Goal: Check status: Check status

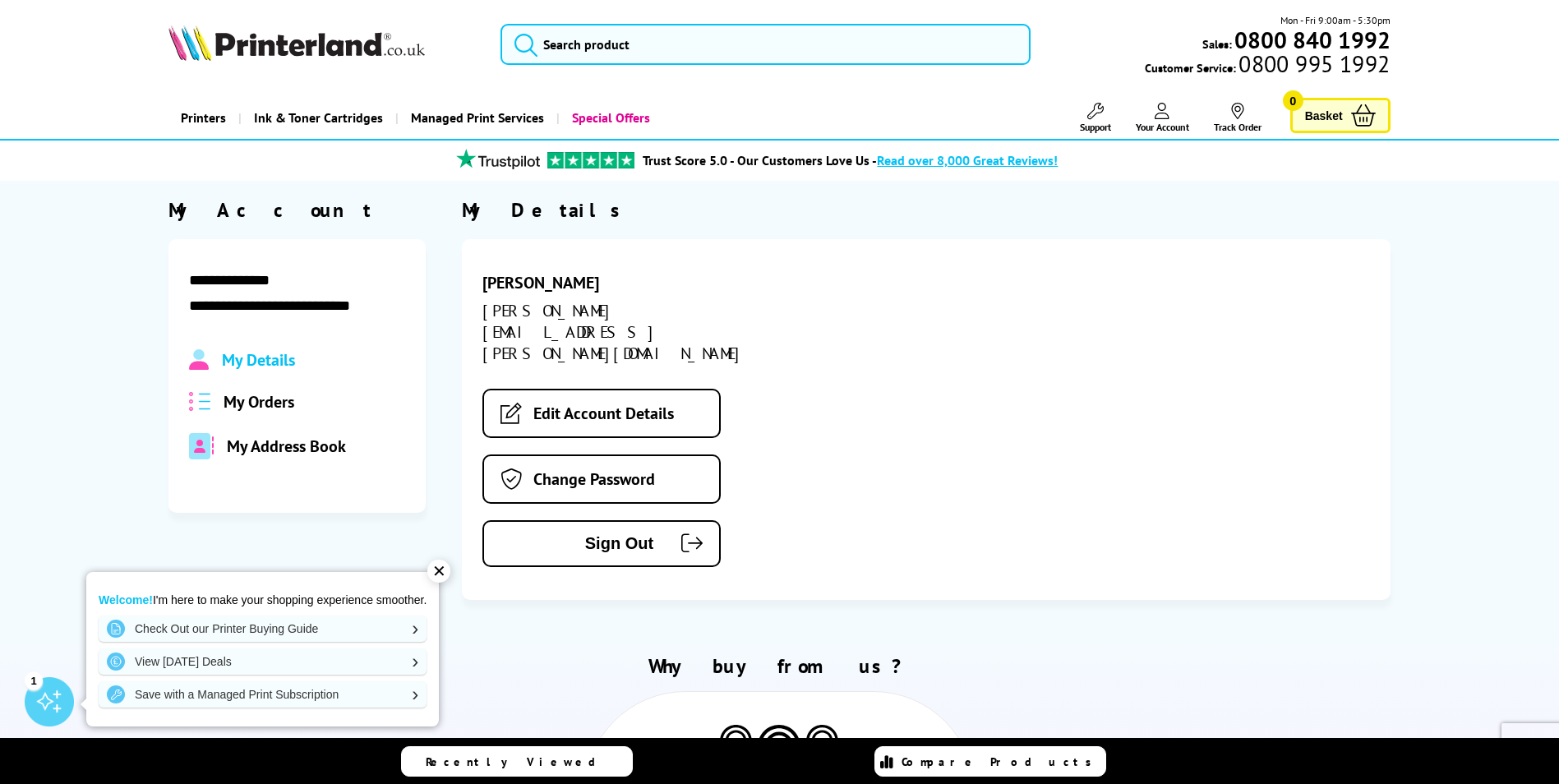
click at [292, 399] on span "My Orders" at bounding box center [259, 402] width 71 height 21
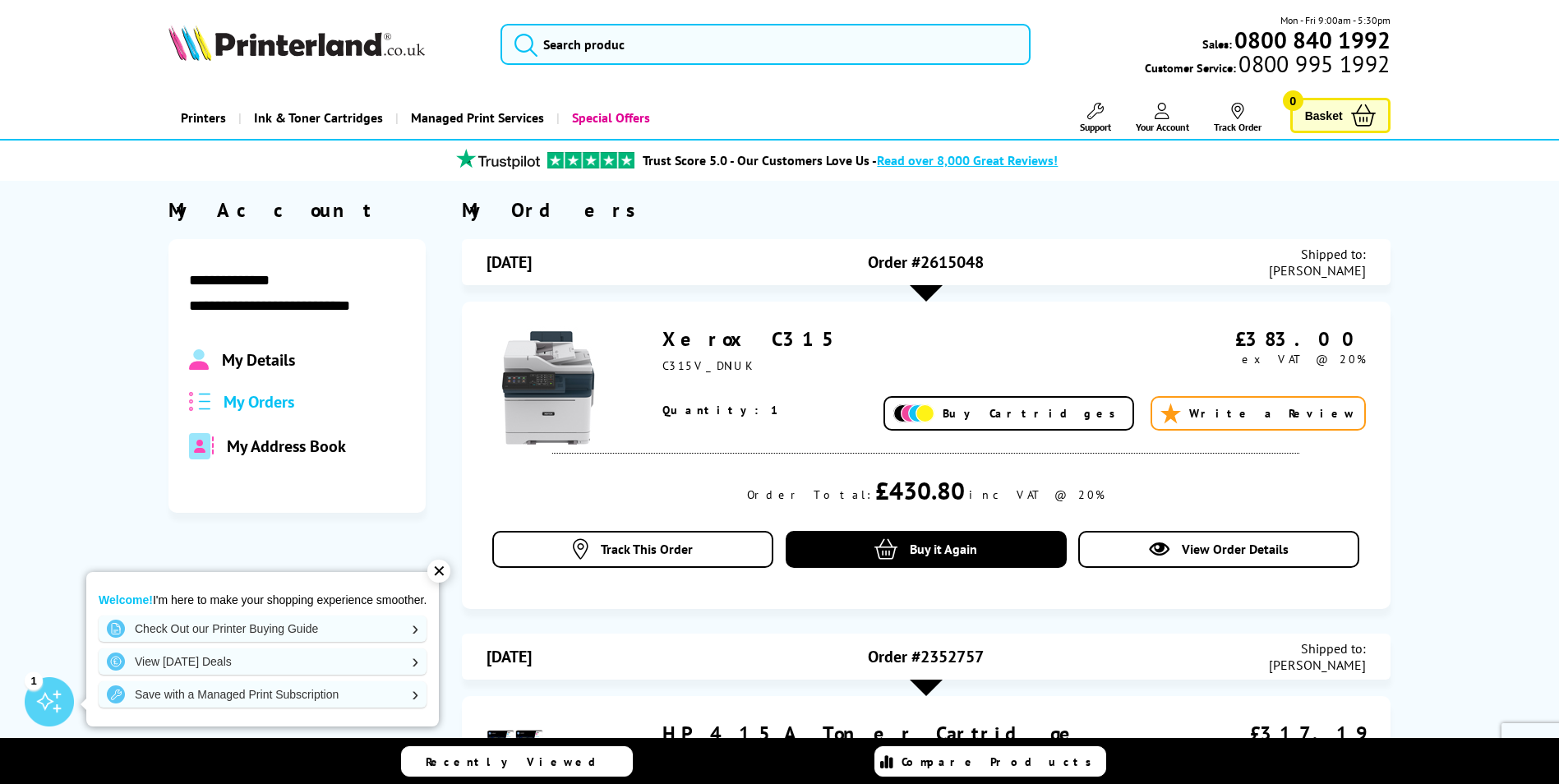
click at [694, 337] on link "Xerox C315" at bounding box center [755, 338] width 185 height 26
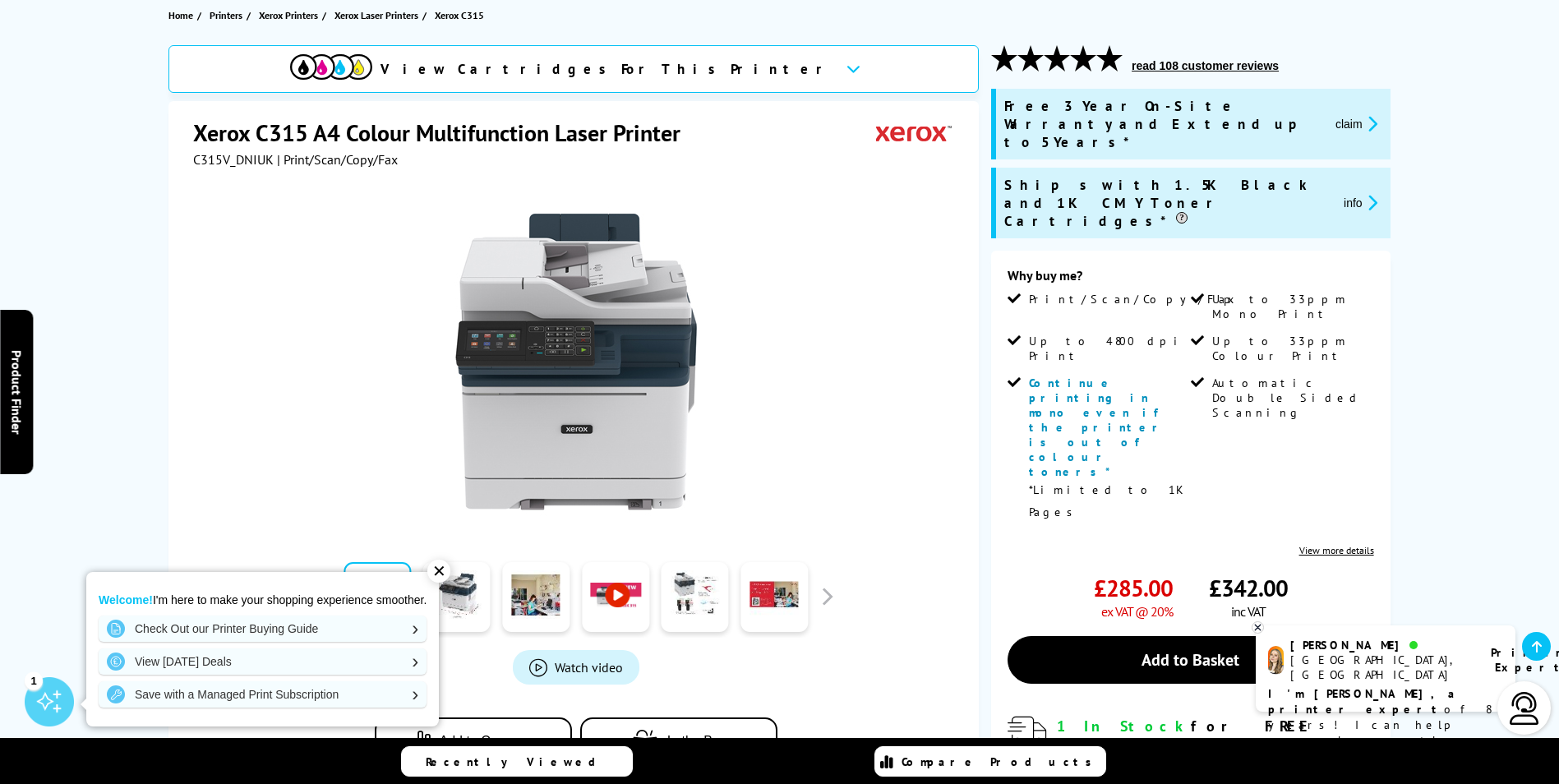
scroll to position [83, 0]
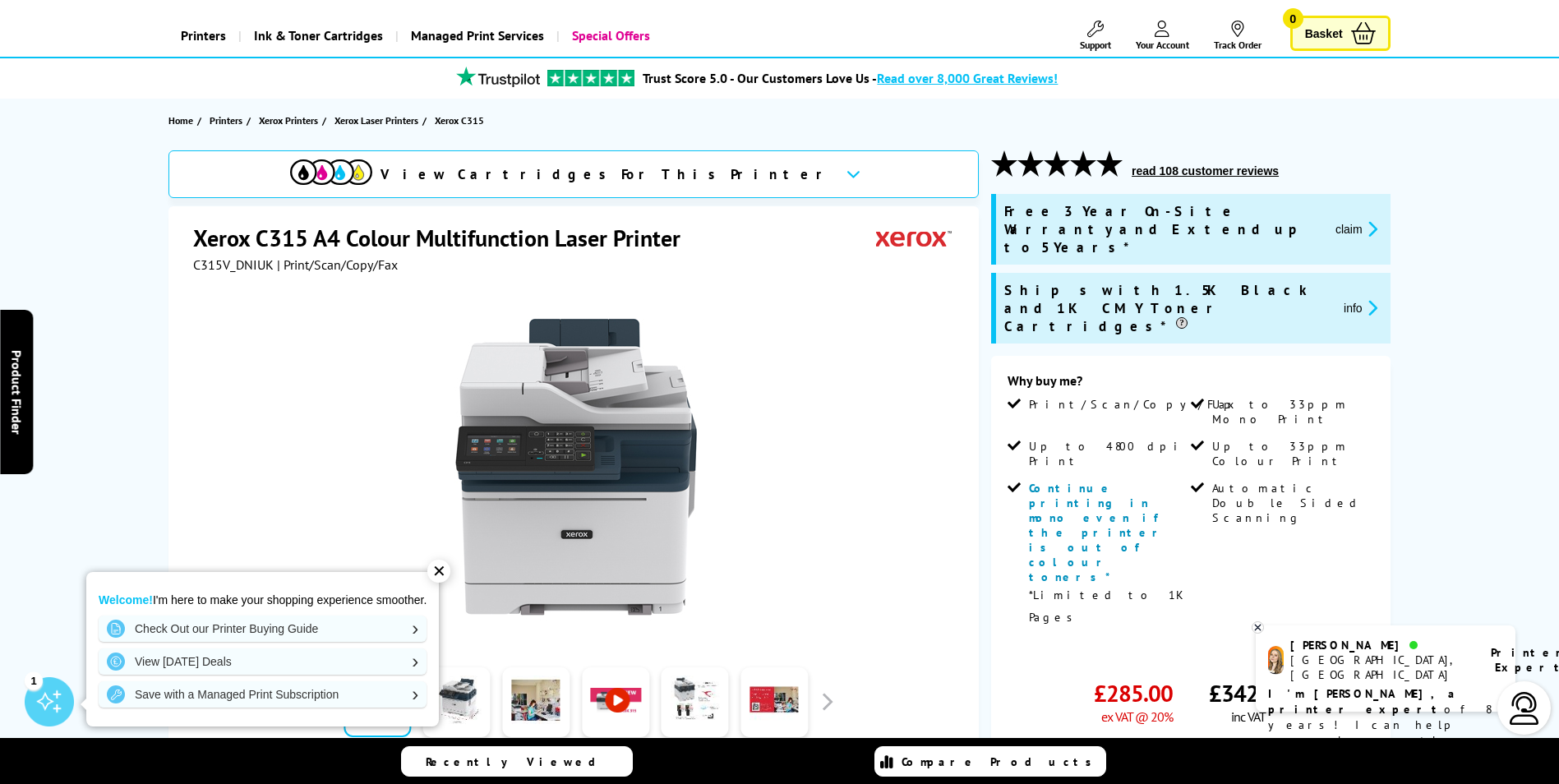
click at [873, 494] on div at bounding box center [576, 458] width 765 height 371
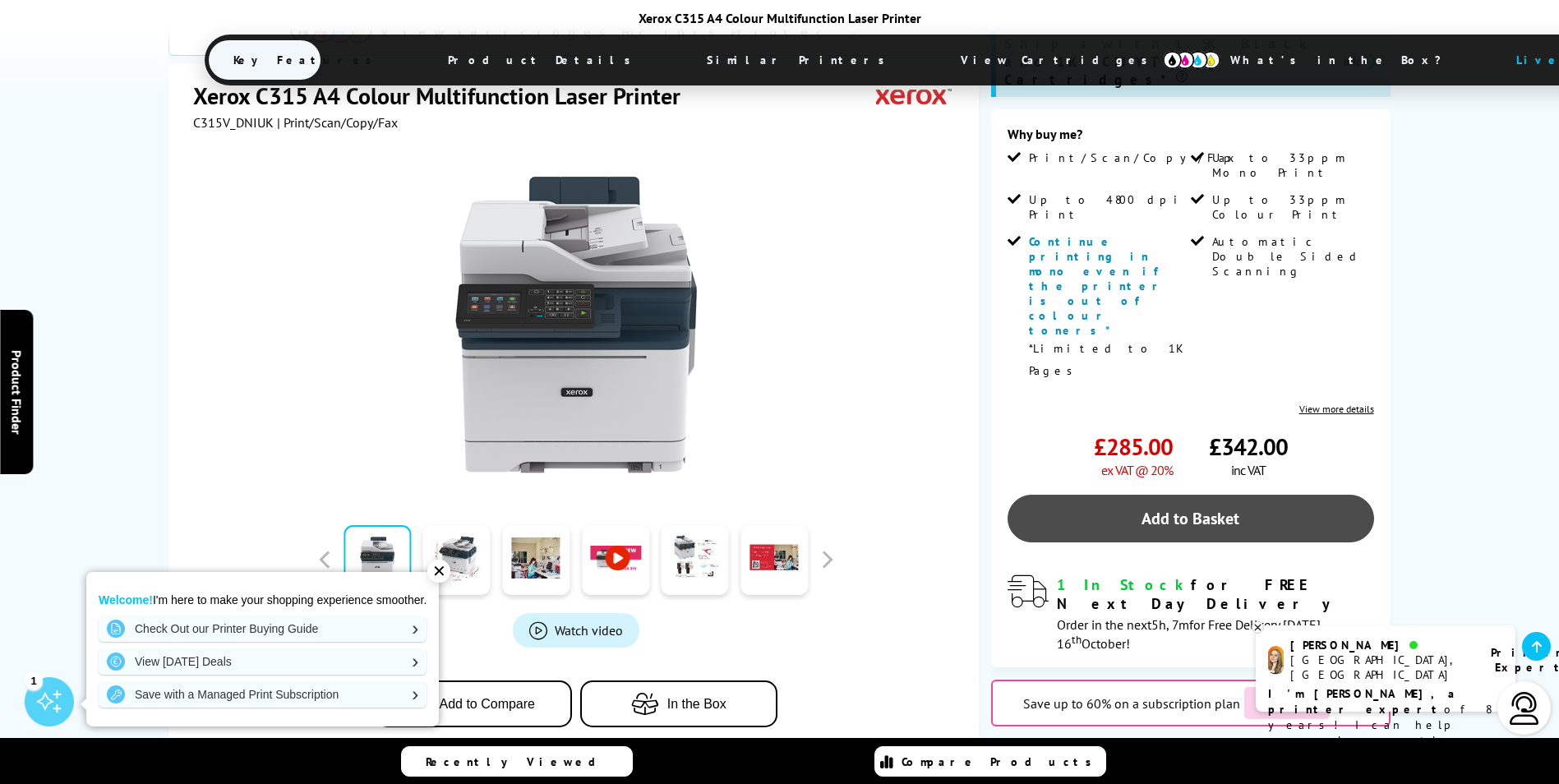
scroll to position [411, 0]
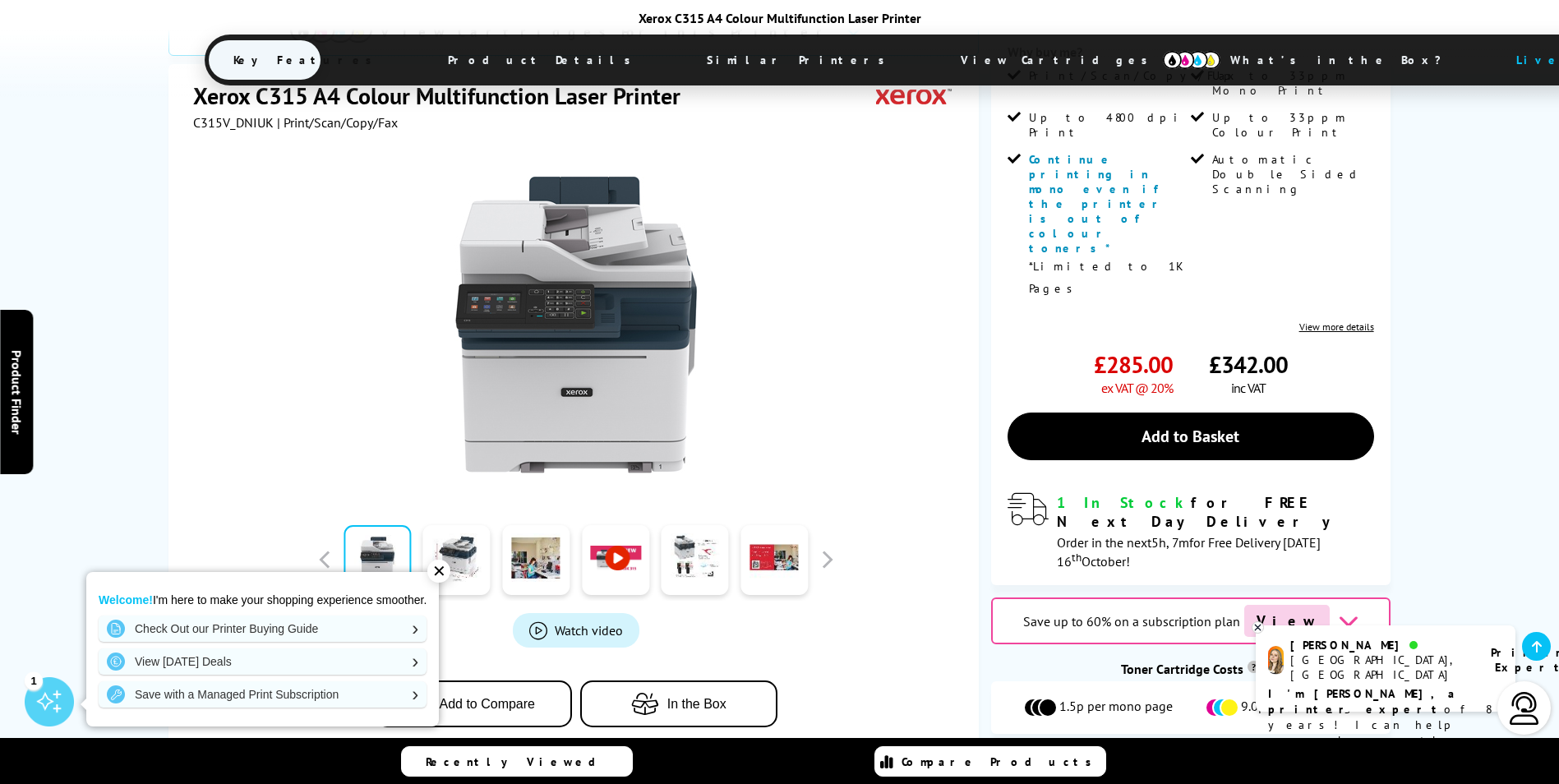
click at [1338, 611] on icon at bounding box center [1348, 621] width 21 height 21
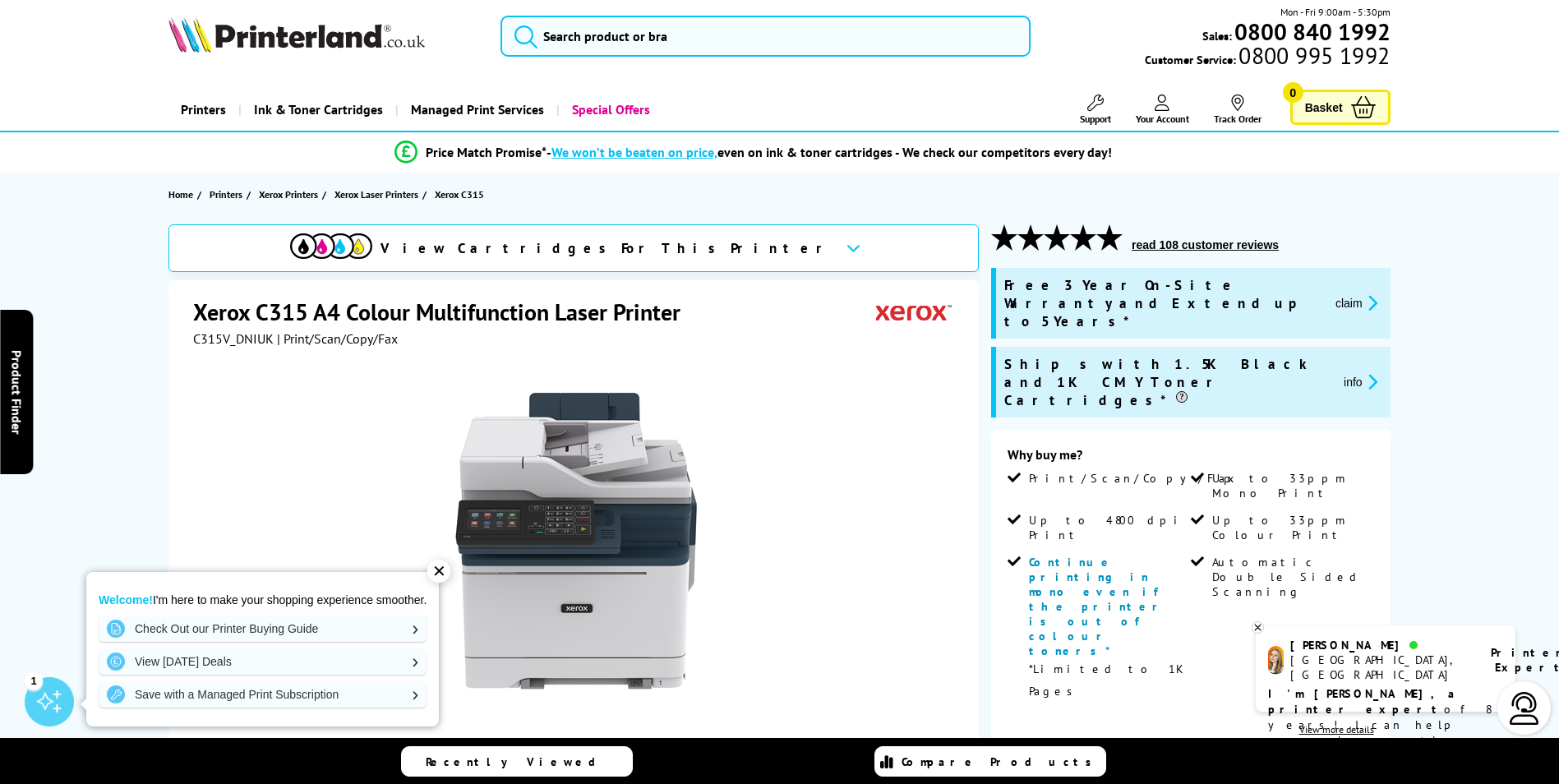
scroll to position [0, 0]
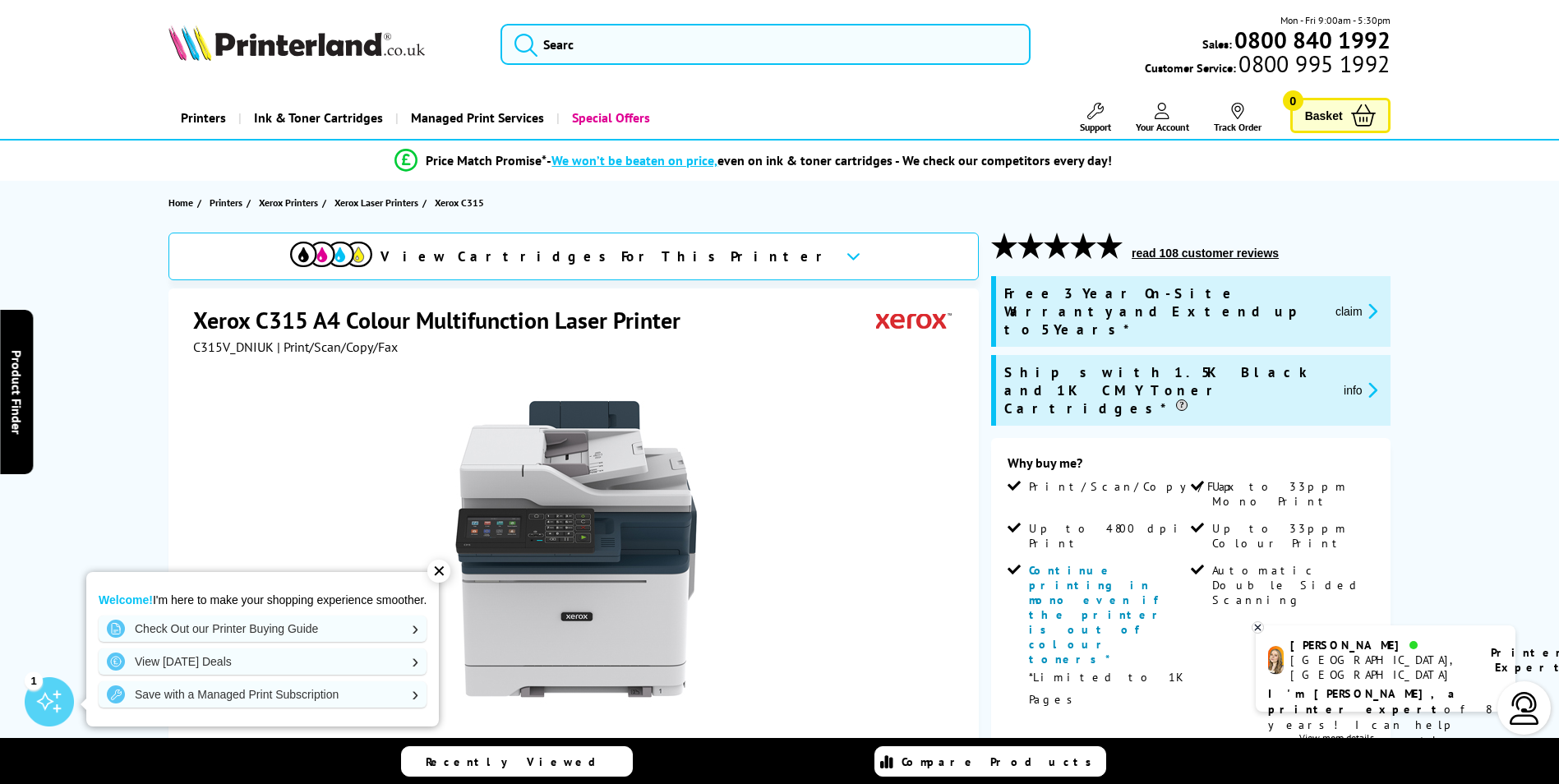
click at [1162, 112] on icon at bounding box center [1162, 111] width 15 height 17
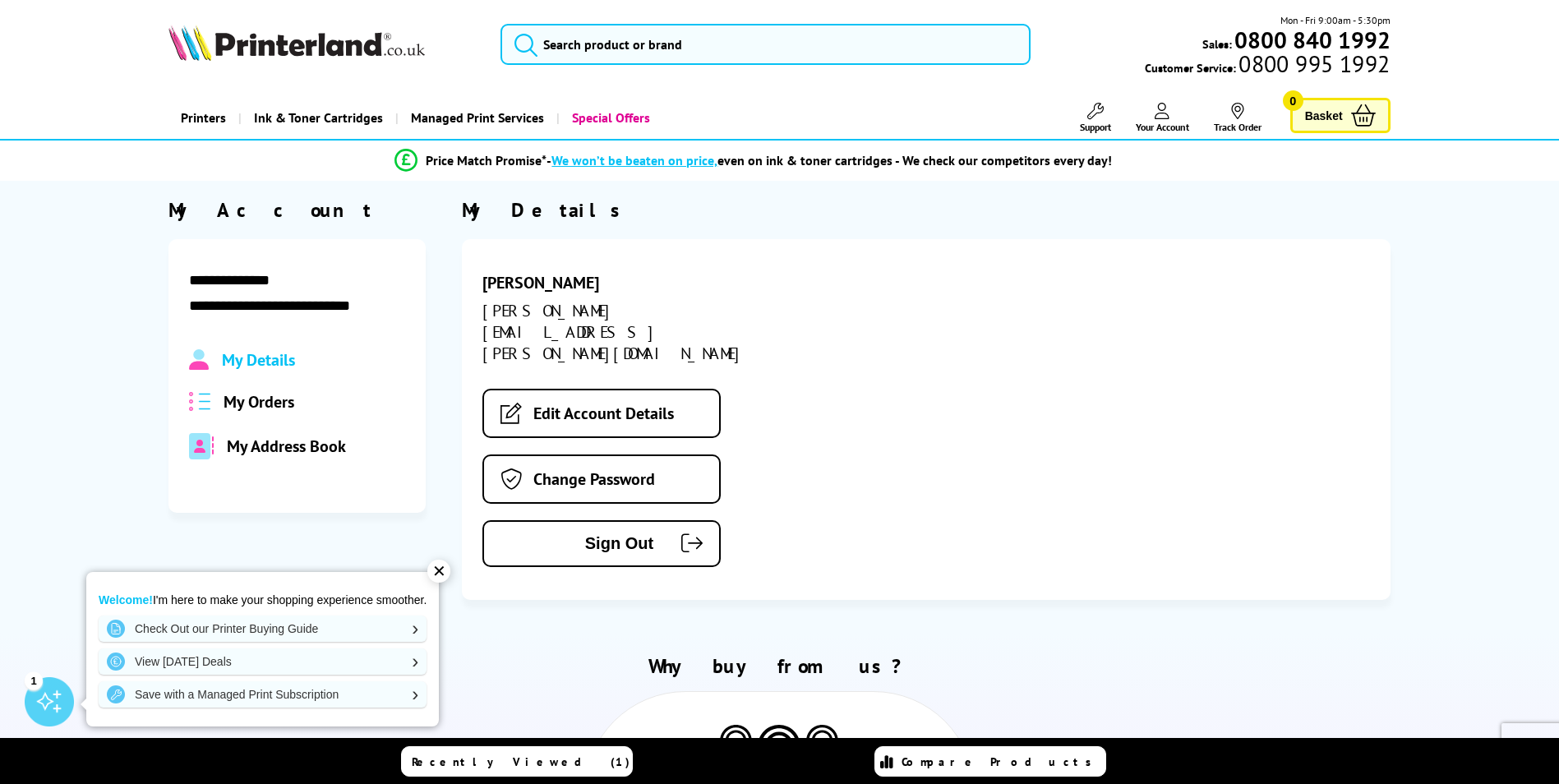
click at [267, 359] on span "My Details" at bounding box center [258, 360] width 73 height 21
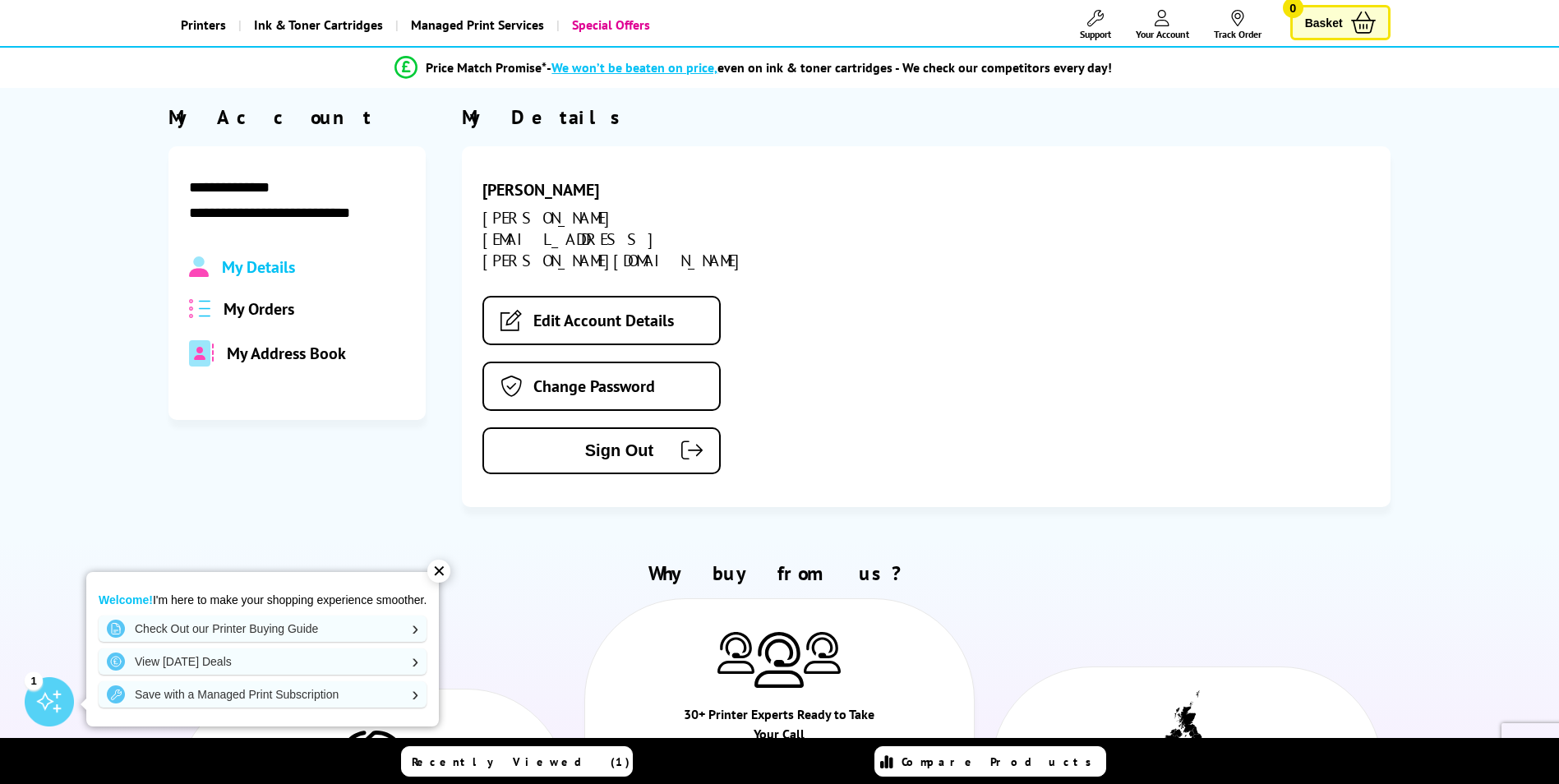
scroll to position [247, 0]
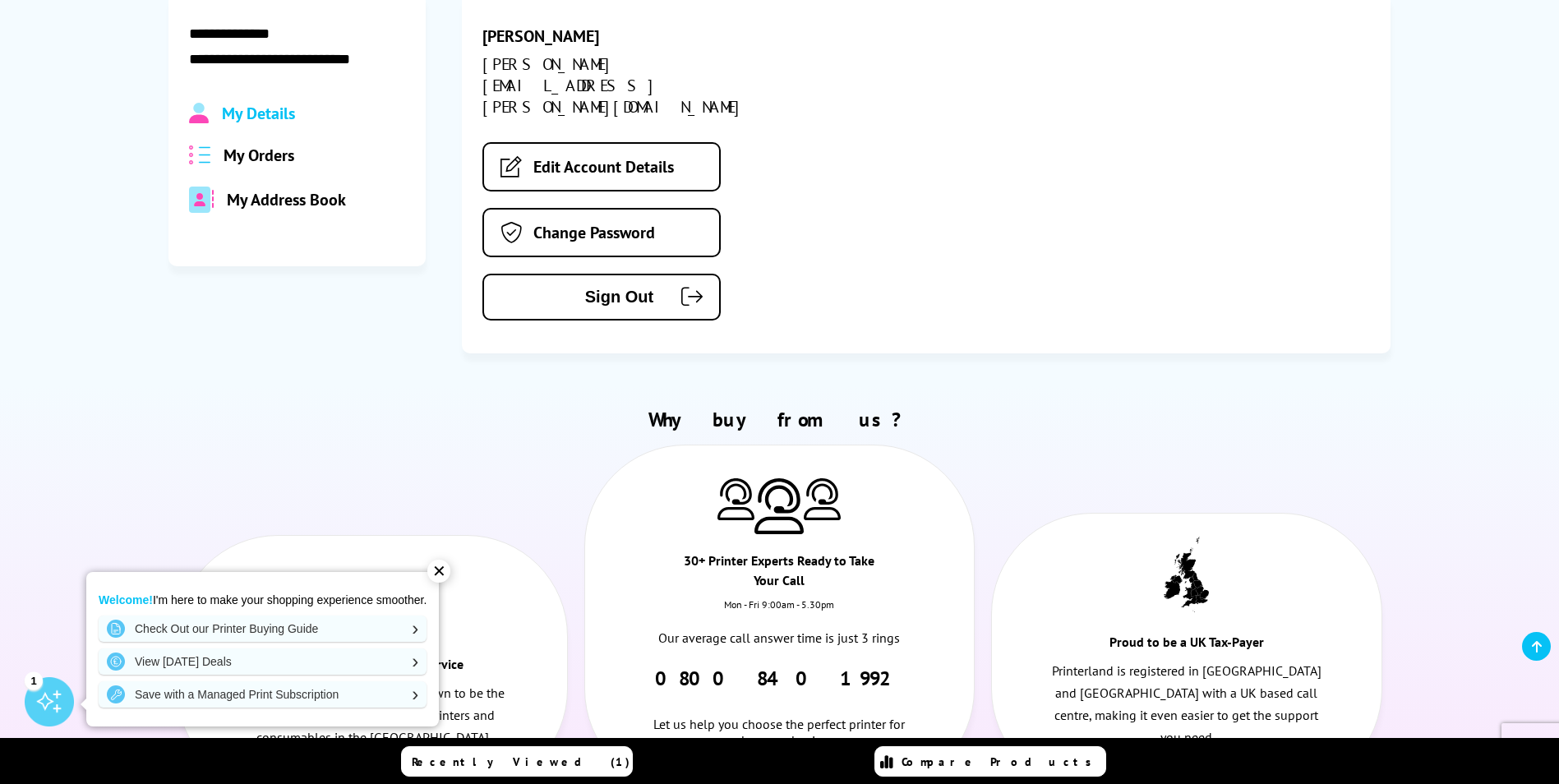
click at [437, 572] on div "✕" at bounding box center [439, 571] width 23 height 23
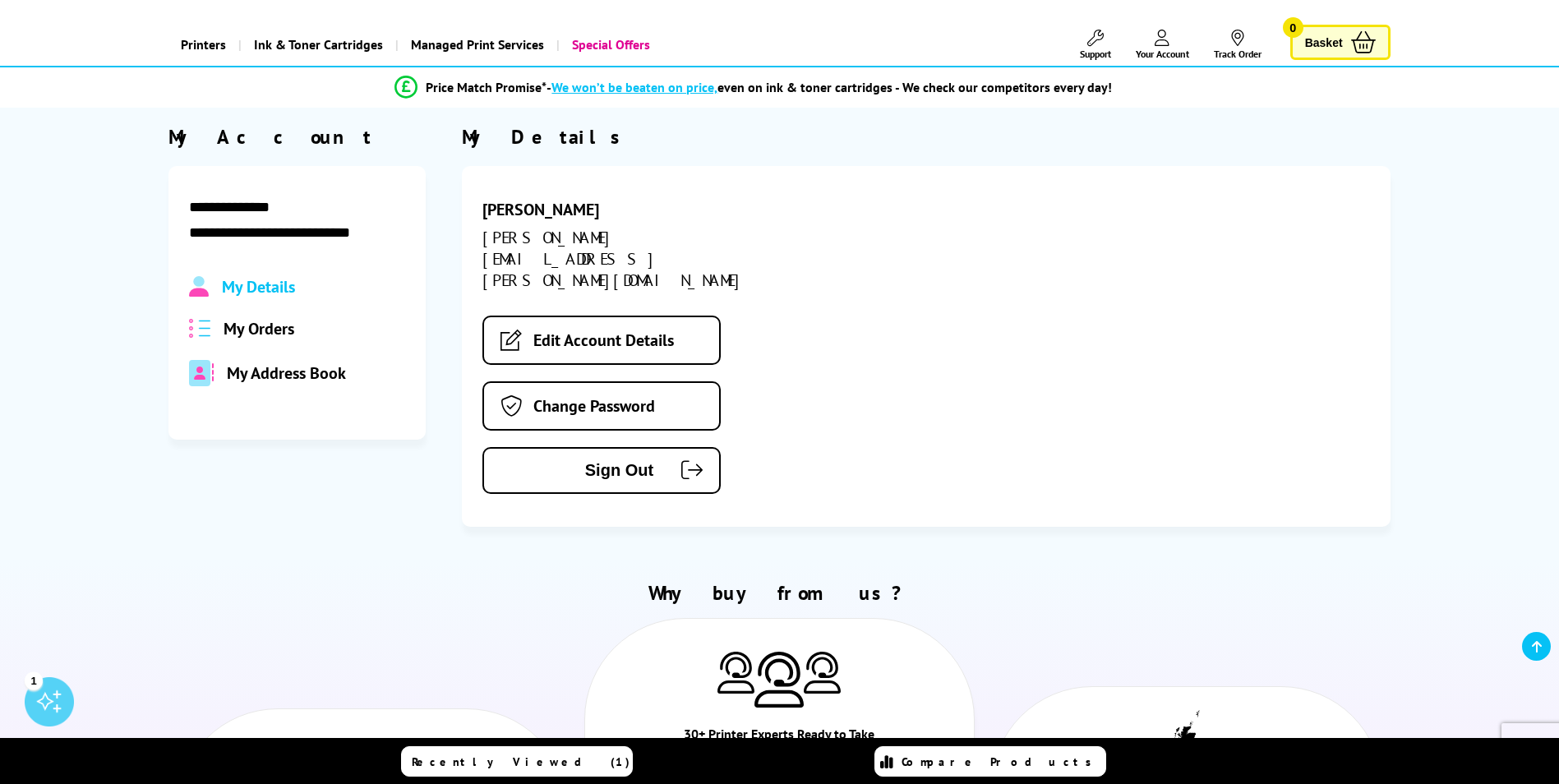
scroll to position [0, 0]
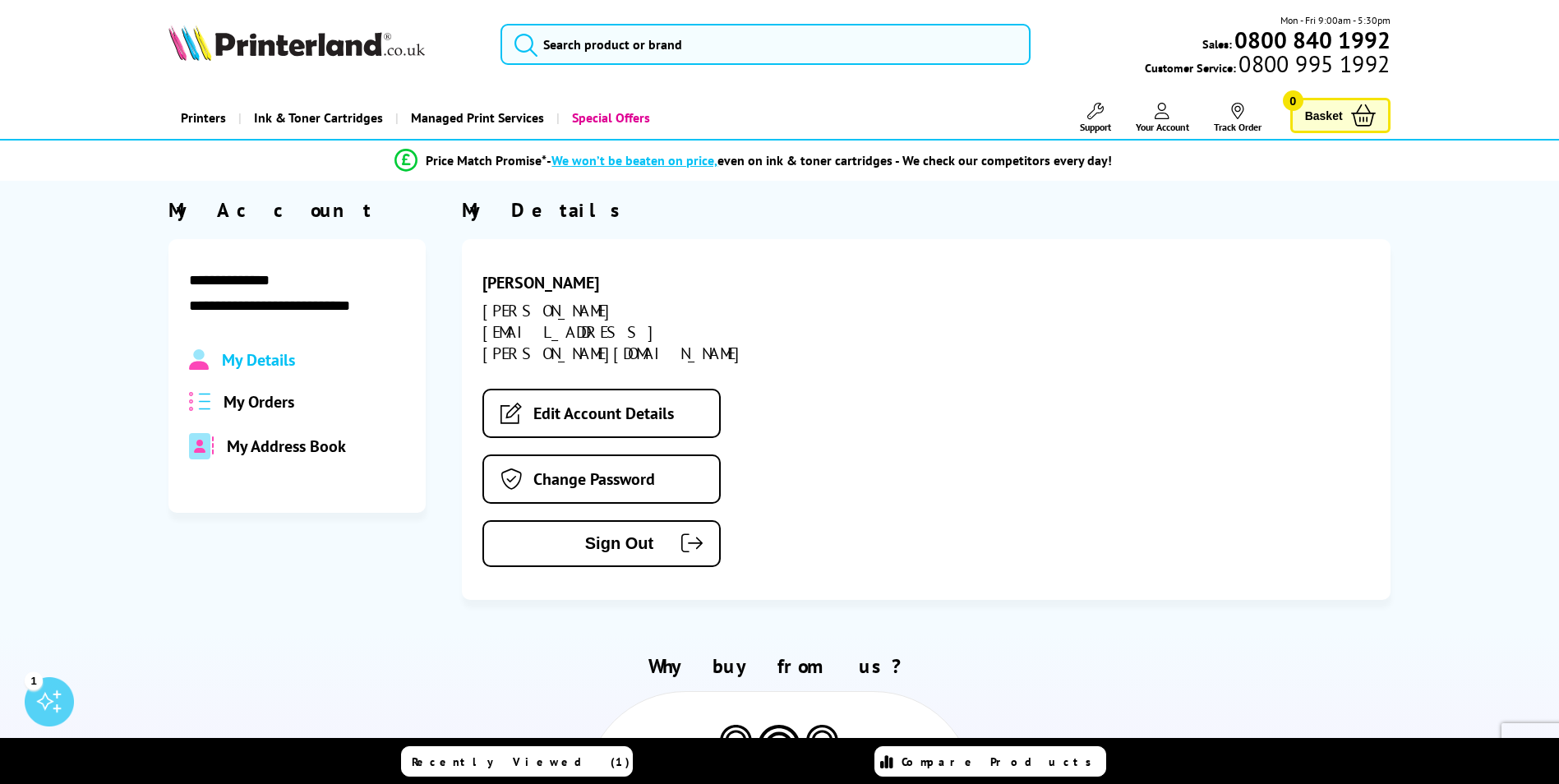
click at [291, 394] on span "My Orders" at bounding box center [259, 402] width 71 height 21
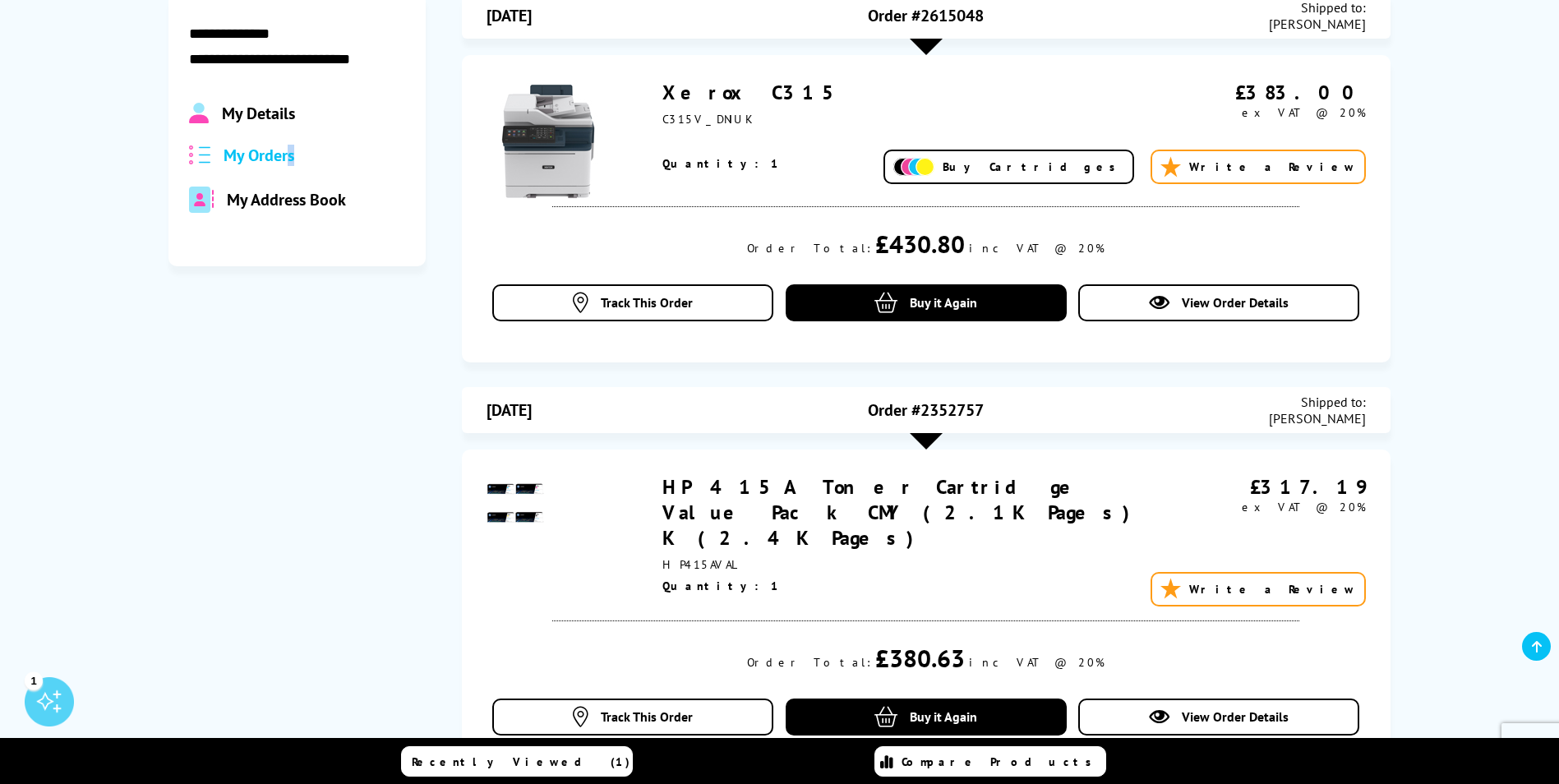
scroll to position [411, 0]
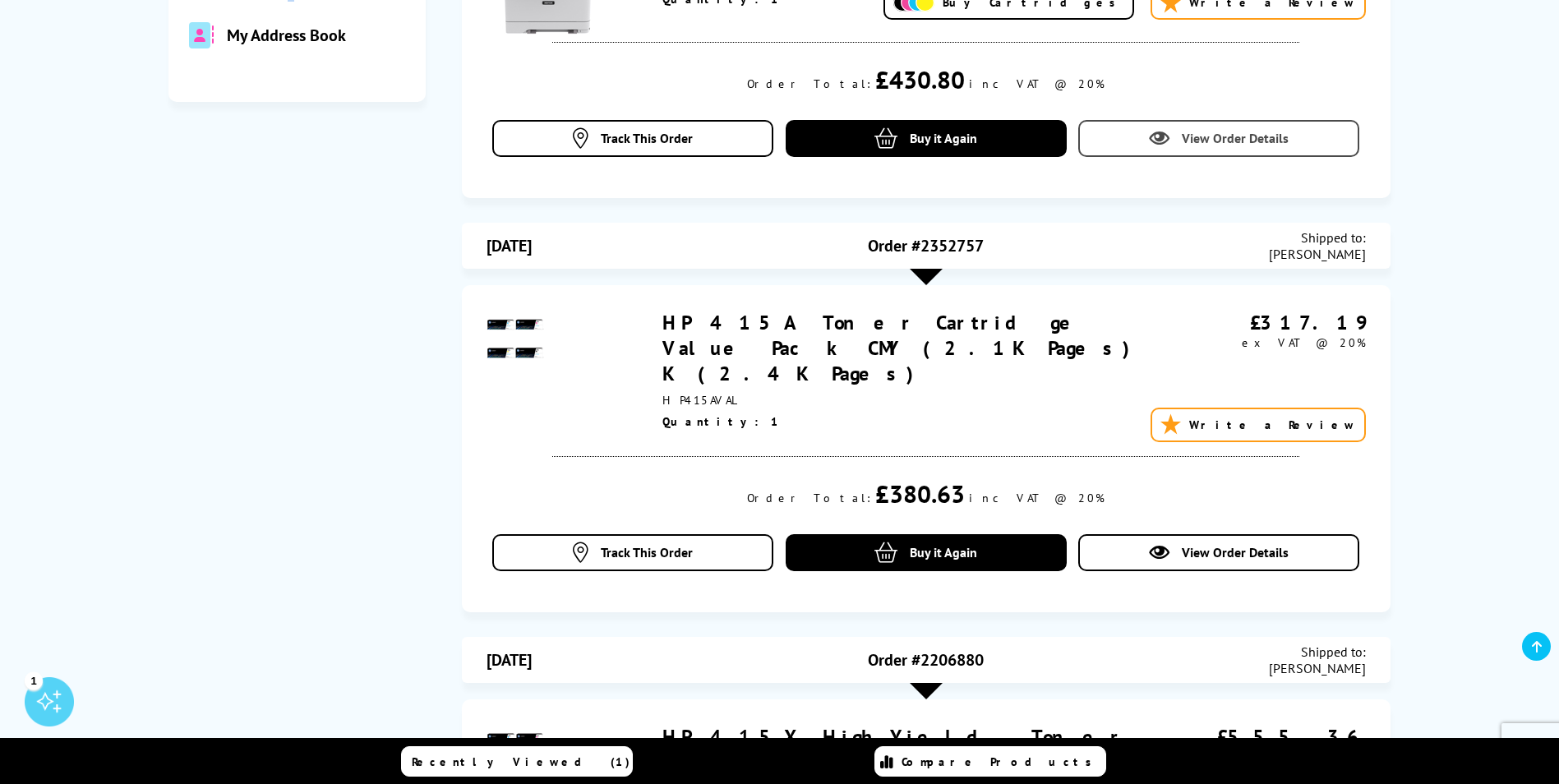
click at [1218, 135] on span "View Order Details" at bounding box center [1234, 138] width 107 height 17
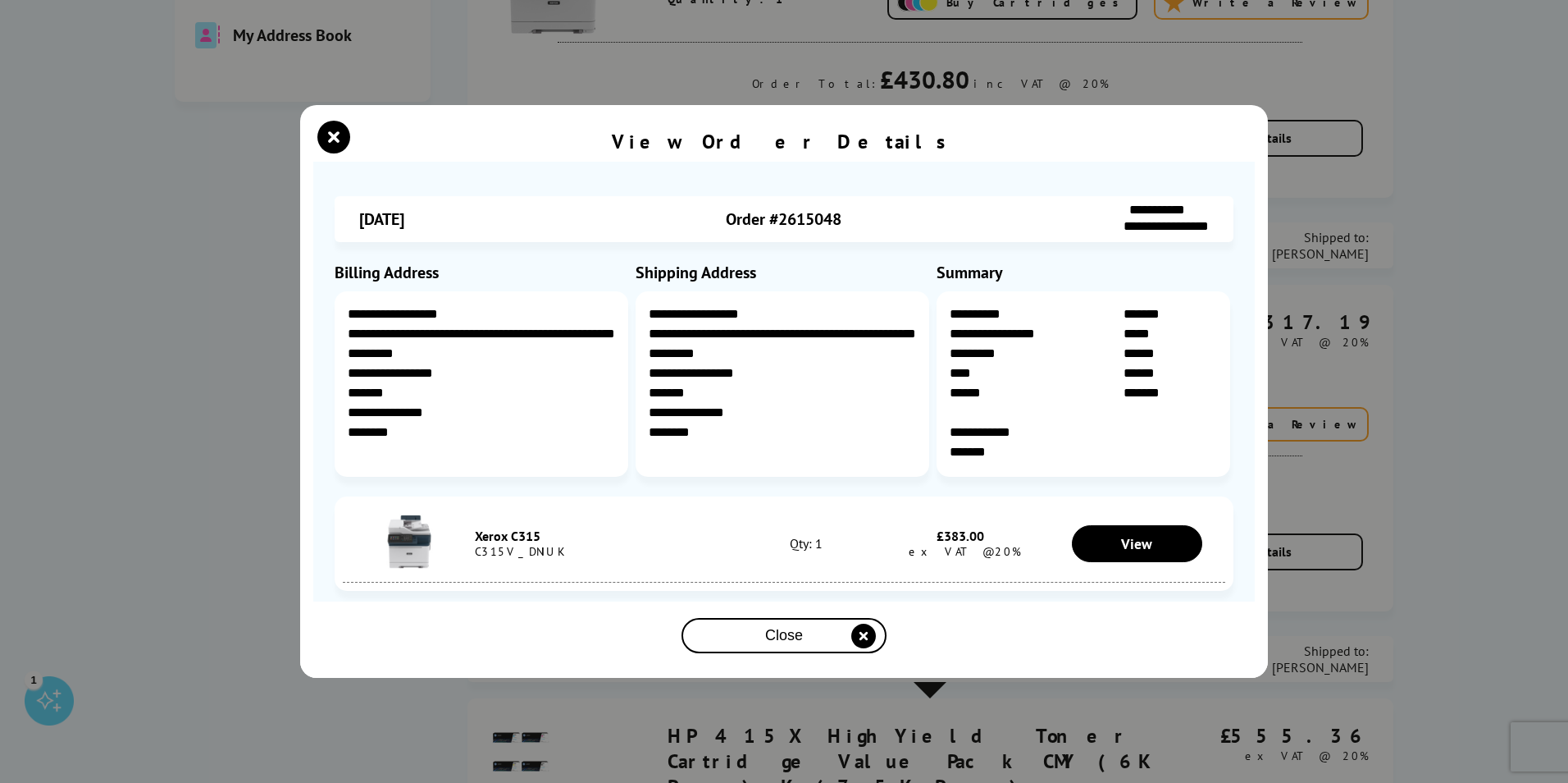
click at [1514, 344] on div "**********" at bounding box center [784, 392] width 1568 height 783
click at [342, 134] on icon "close modal" at bounding box center [334, 137] width 33 height 33
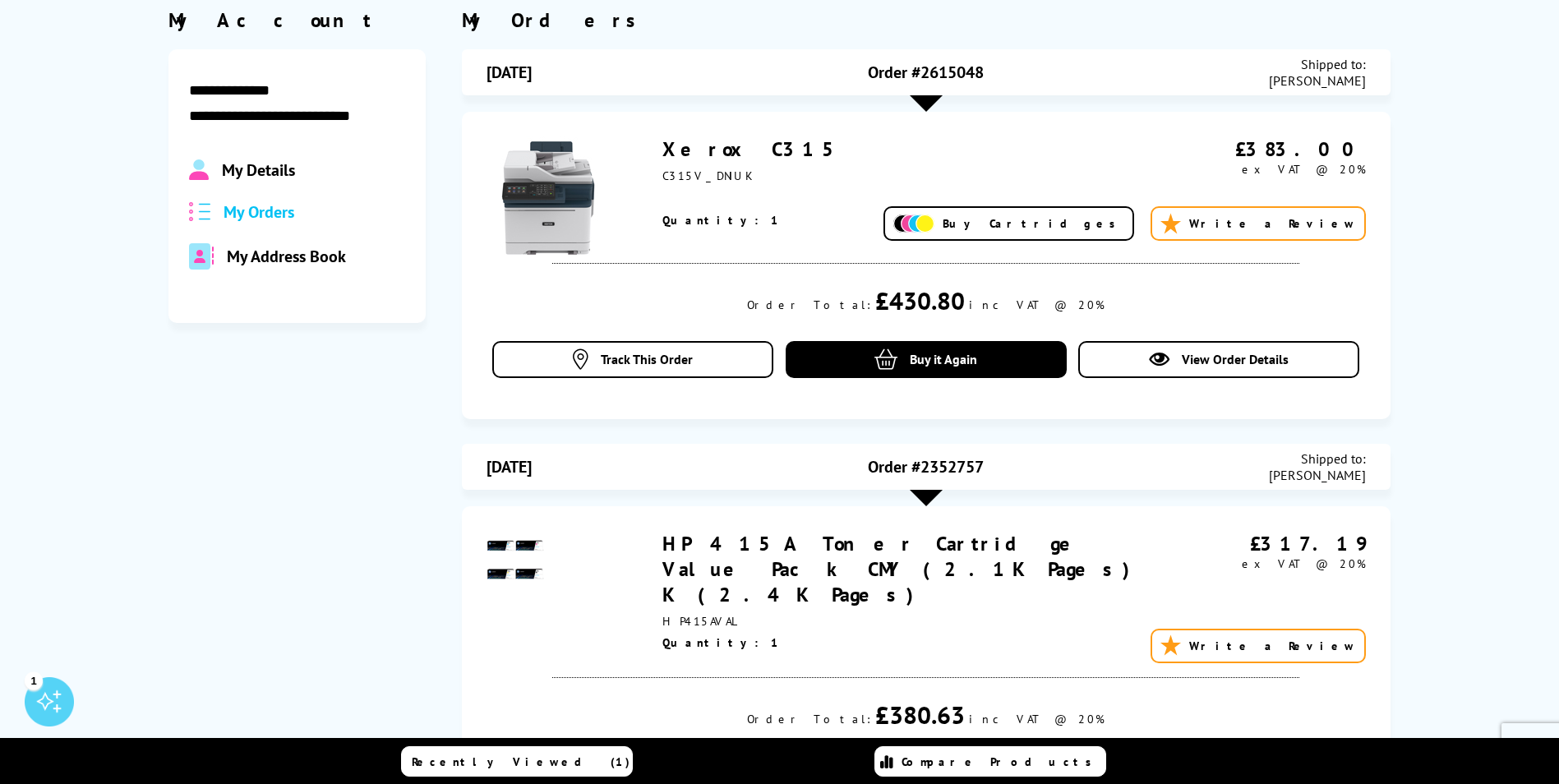
scroll to position [0, 0]
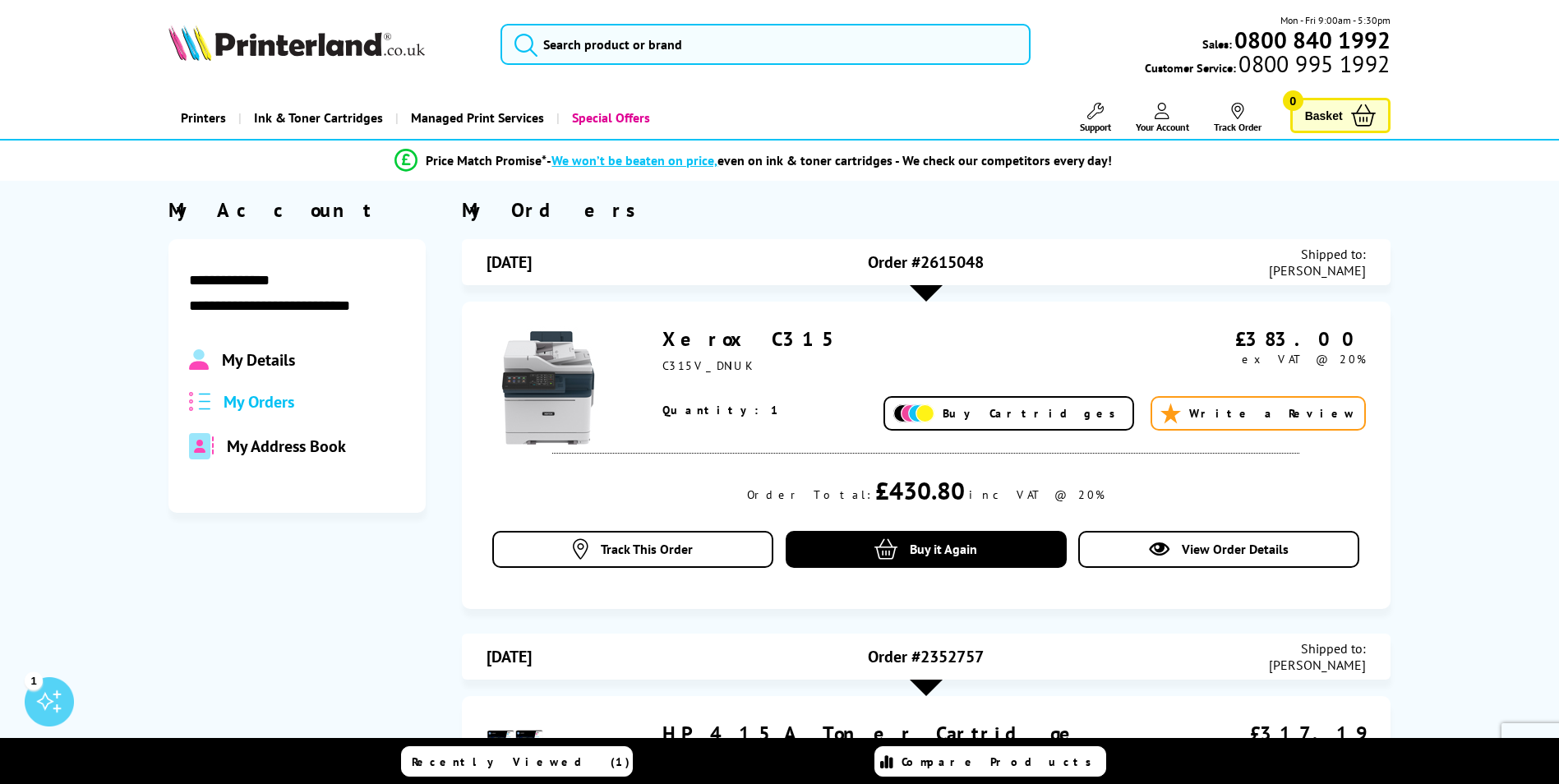
click at [1178, 125] on span "Your Account" at bounding box center [1163, 126] width 54 height 12
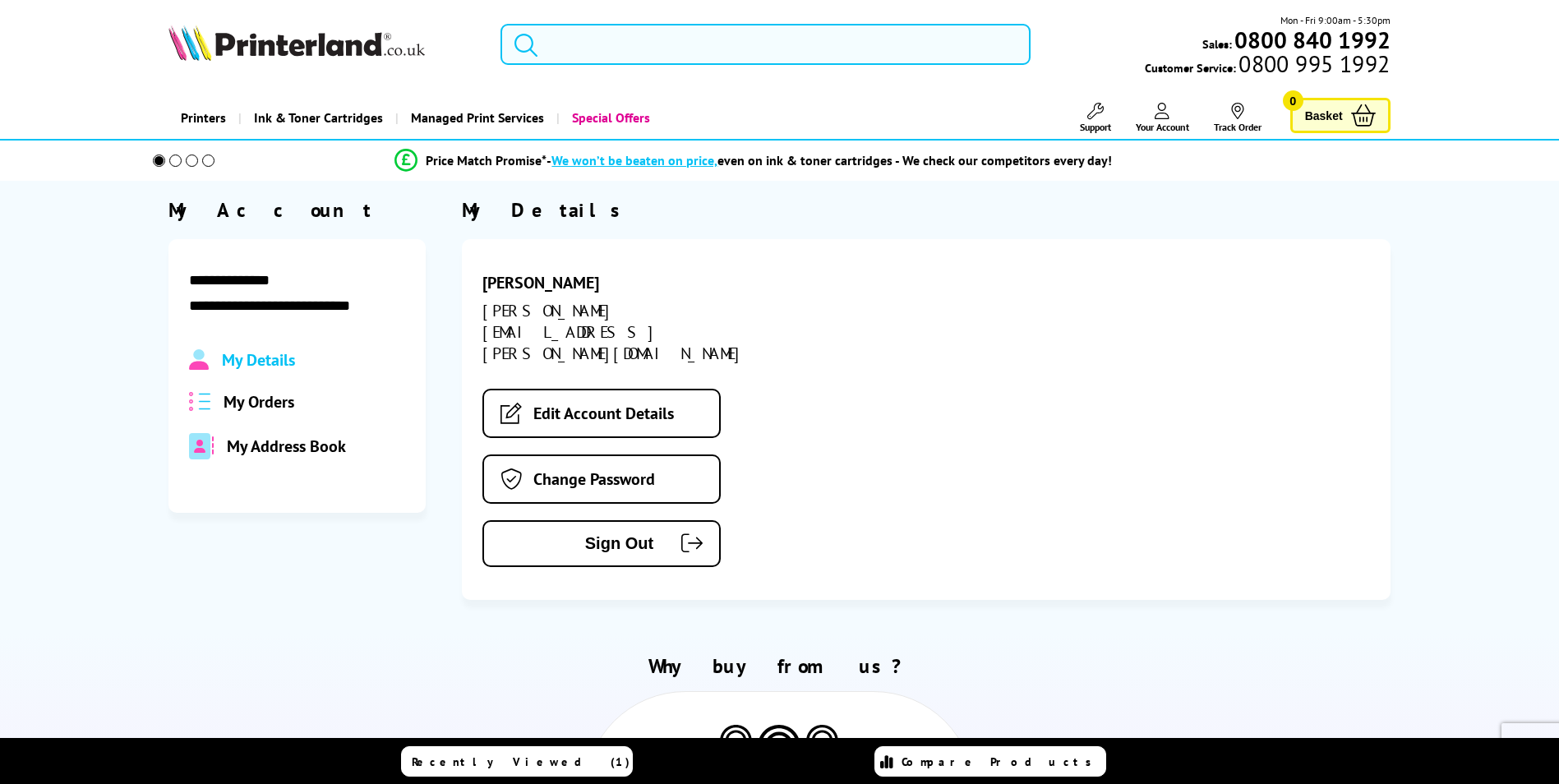
click at [1088, 118] on icon at bounding box center [1096, 111] width 17 height 17
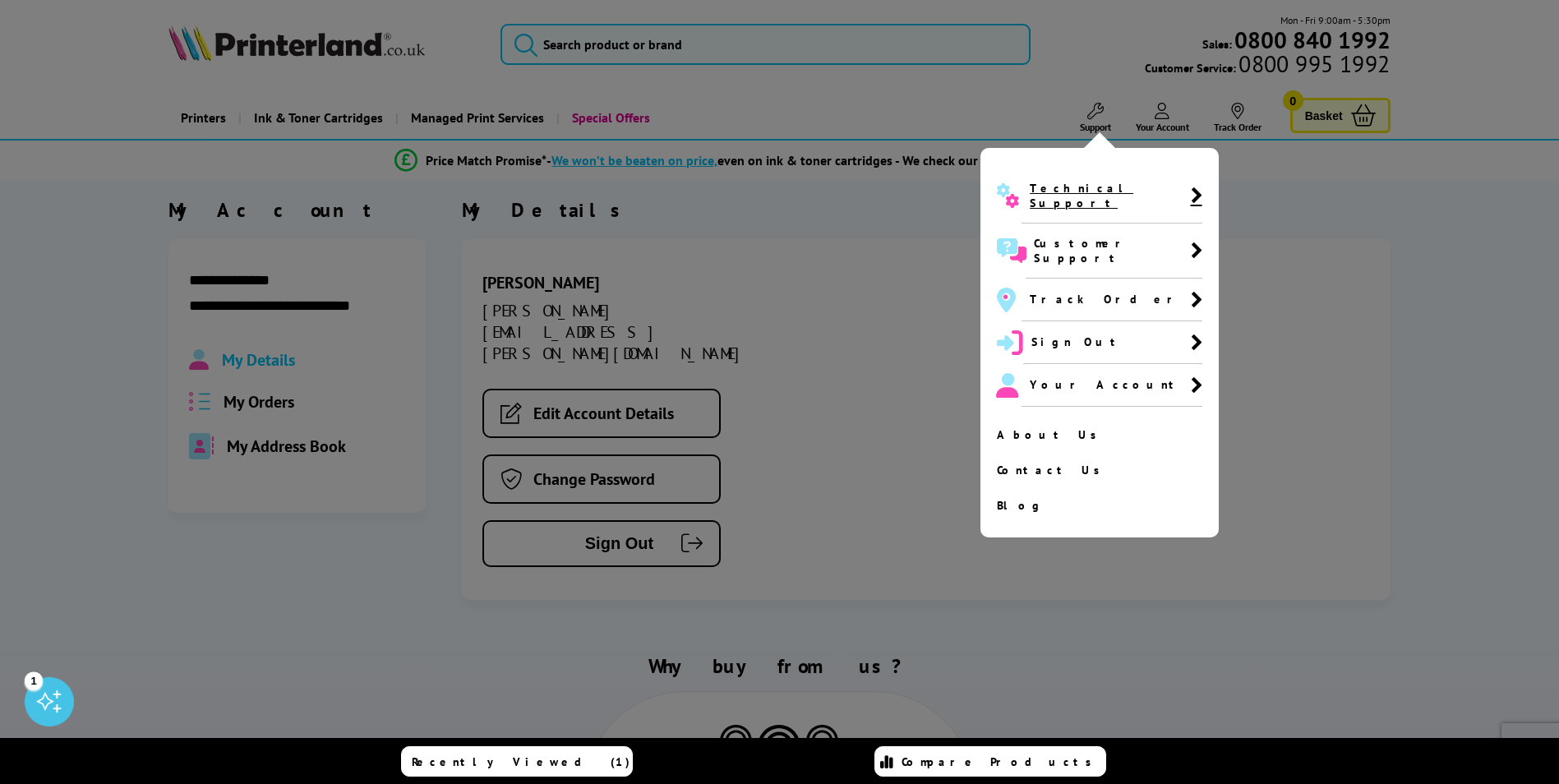
click at [1080, 168] on span "Technical Support" at bounding box center [1111, 196] width 180 height 55
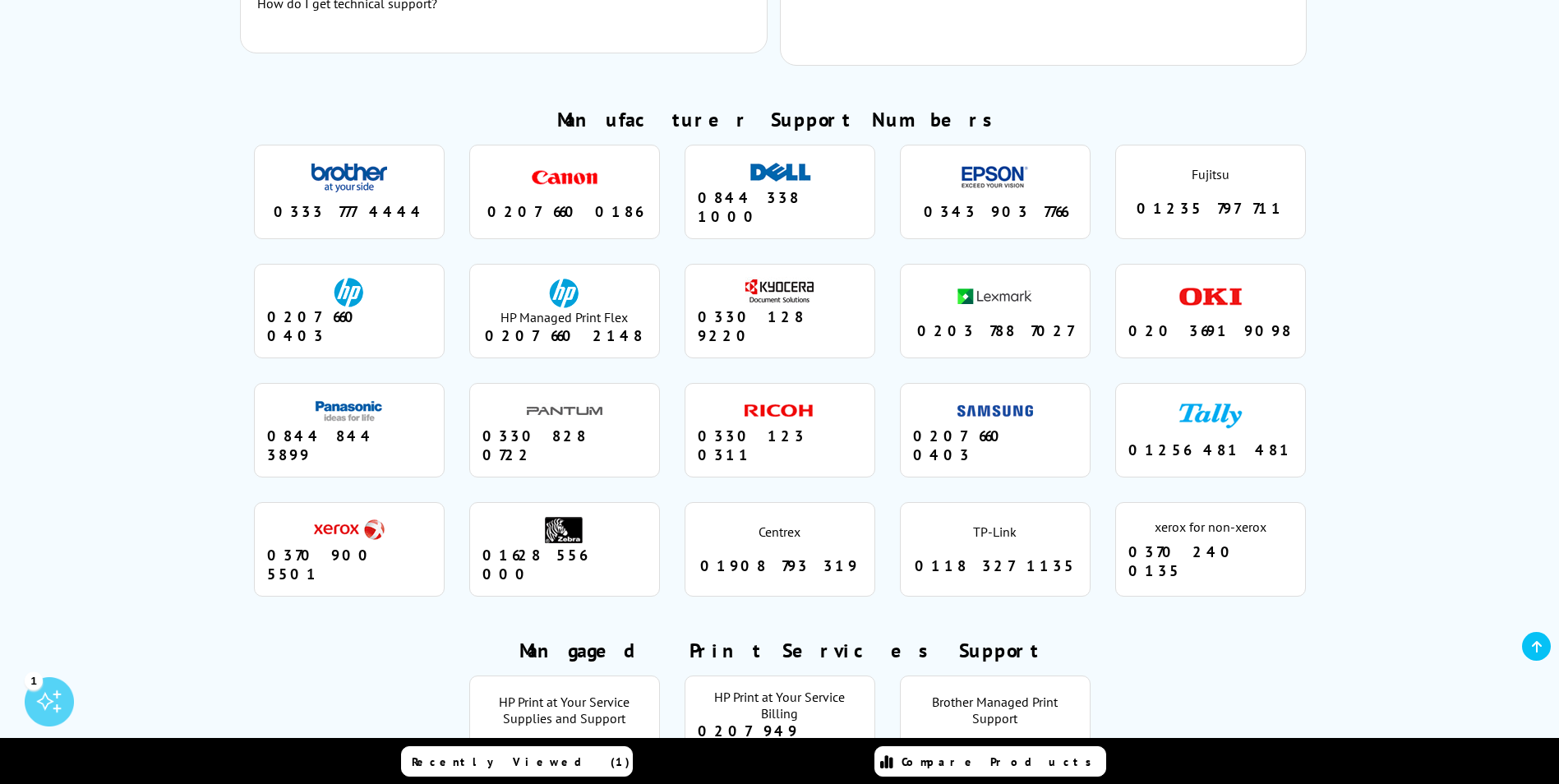
scroll to position [1484, 0]
click at [57, 702] on div "1" at bounding box center [50, 701] width 50 height 50
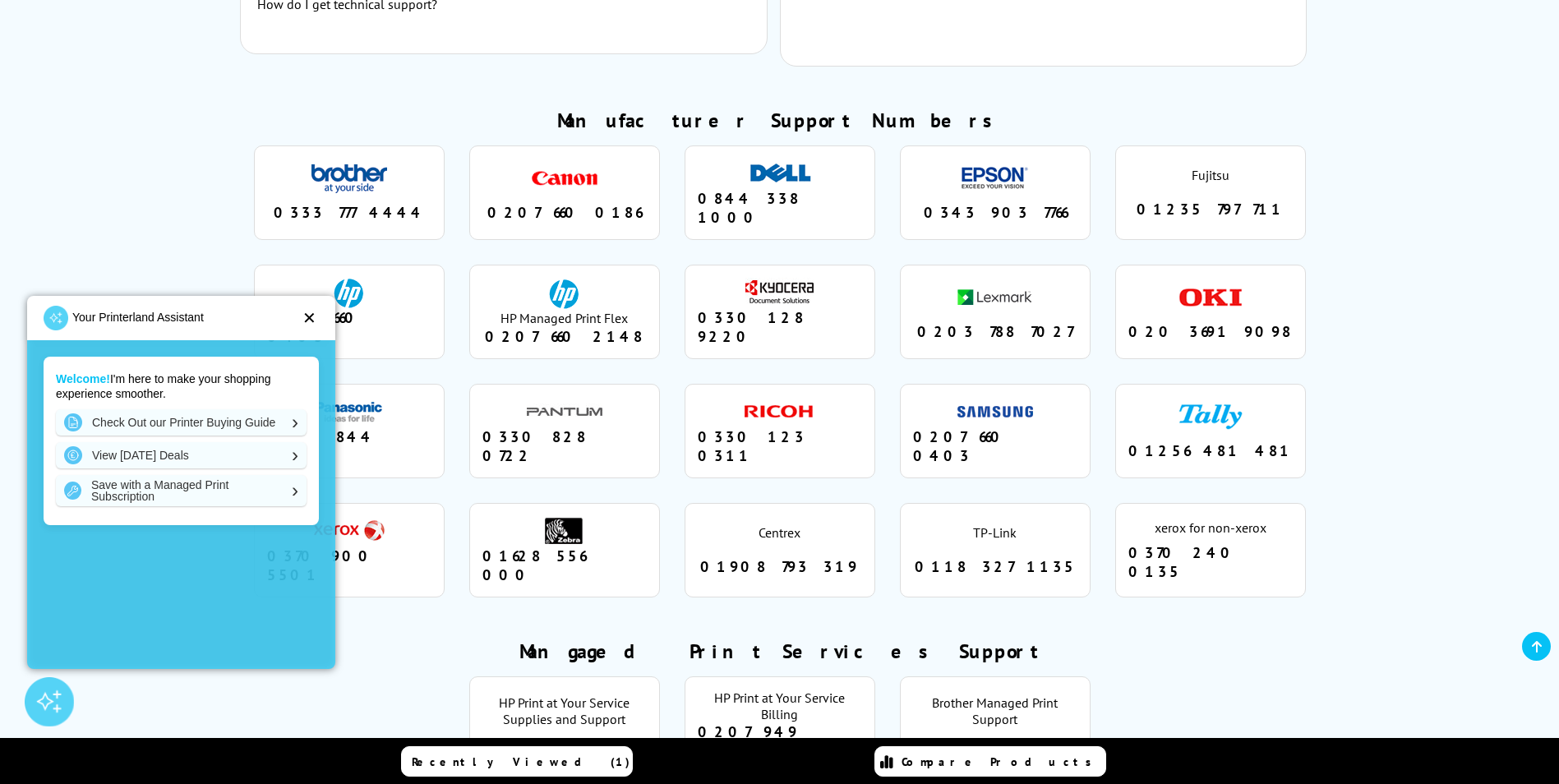
click at [313, 314] on div "✕" at bounding box center [309, 318] width 14 height 17
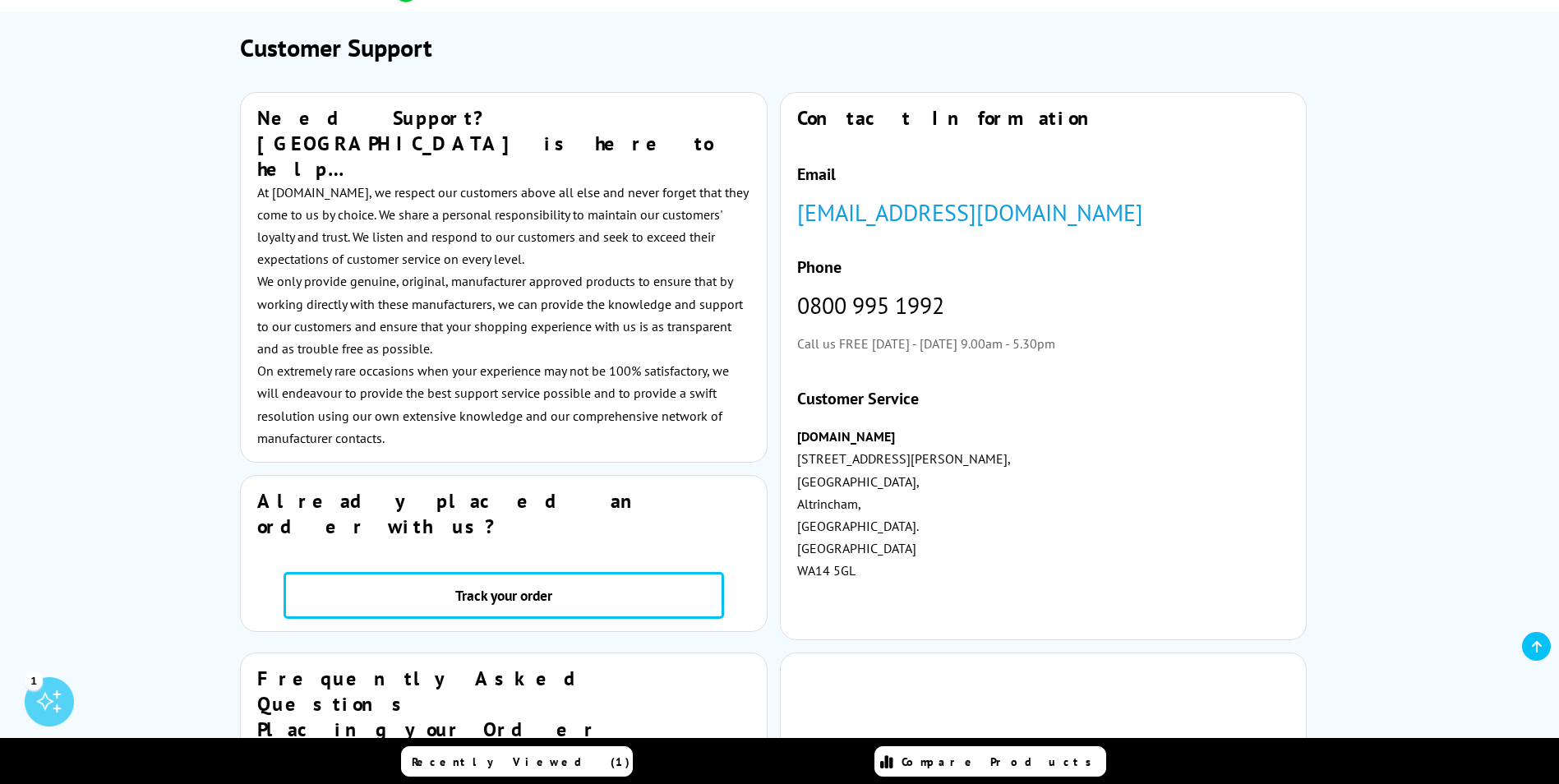
scroll to position [0, 0]
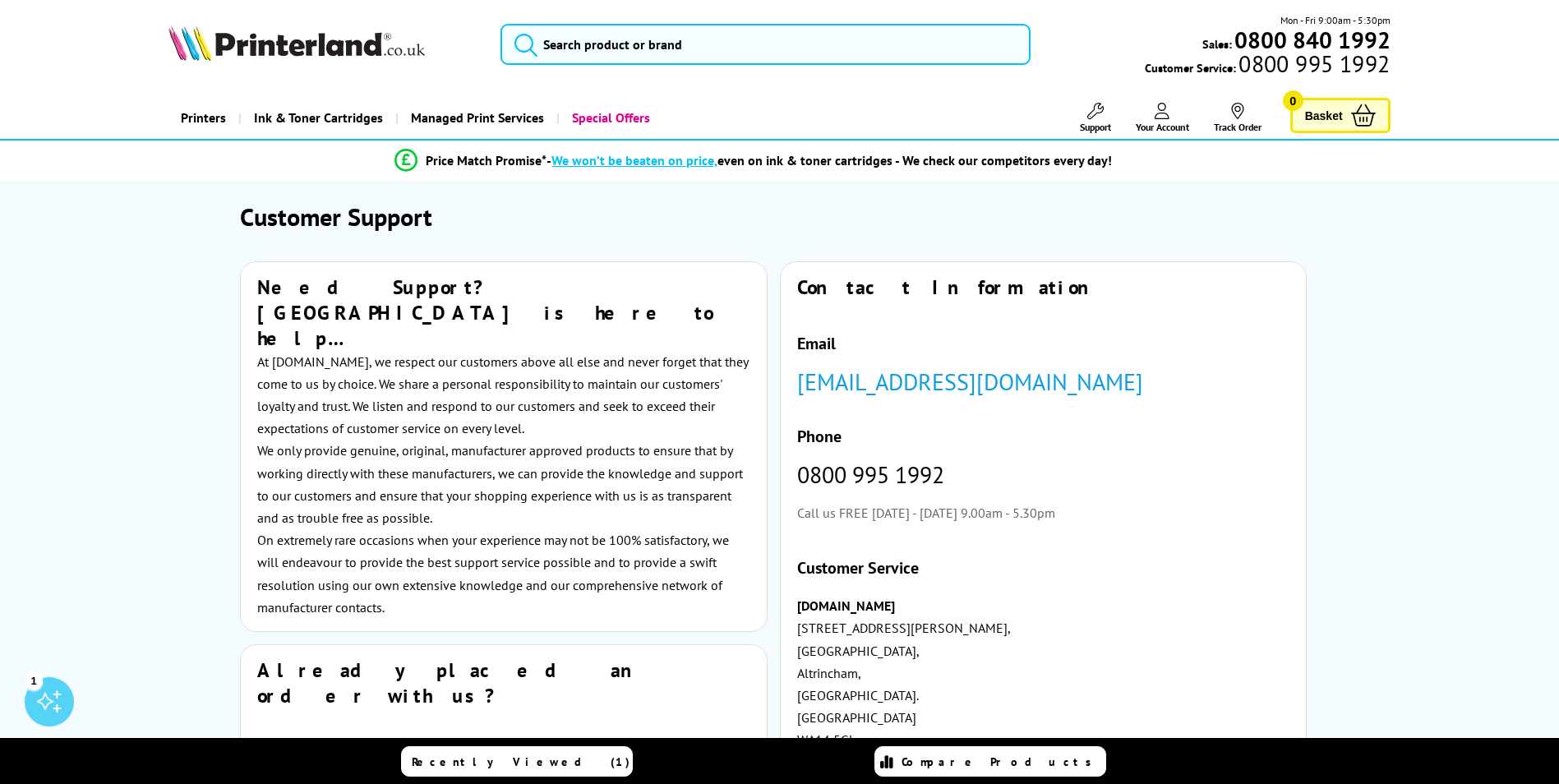
click at [348, 44] on img at bounding box center [296, 43] width 257 height 36
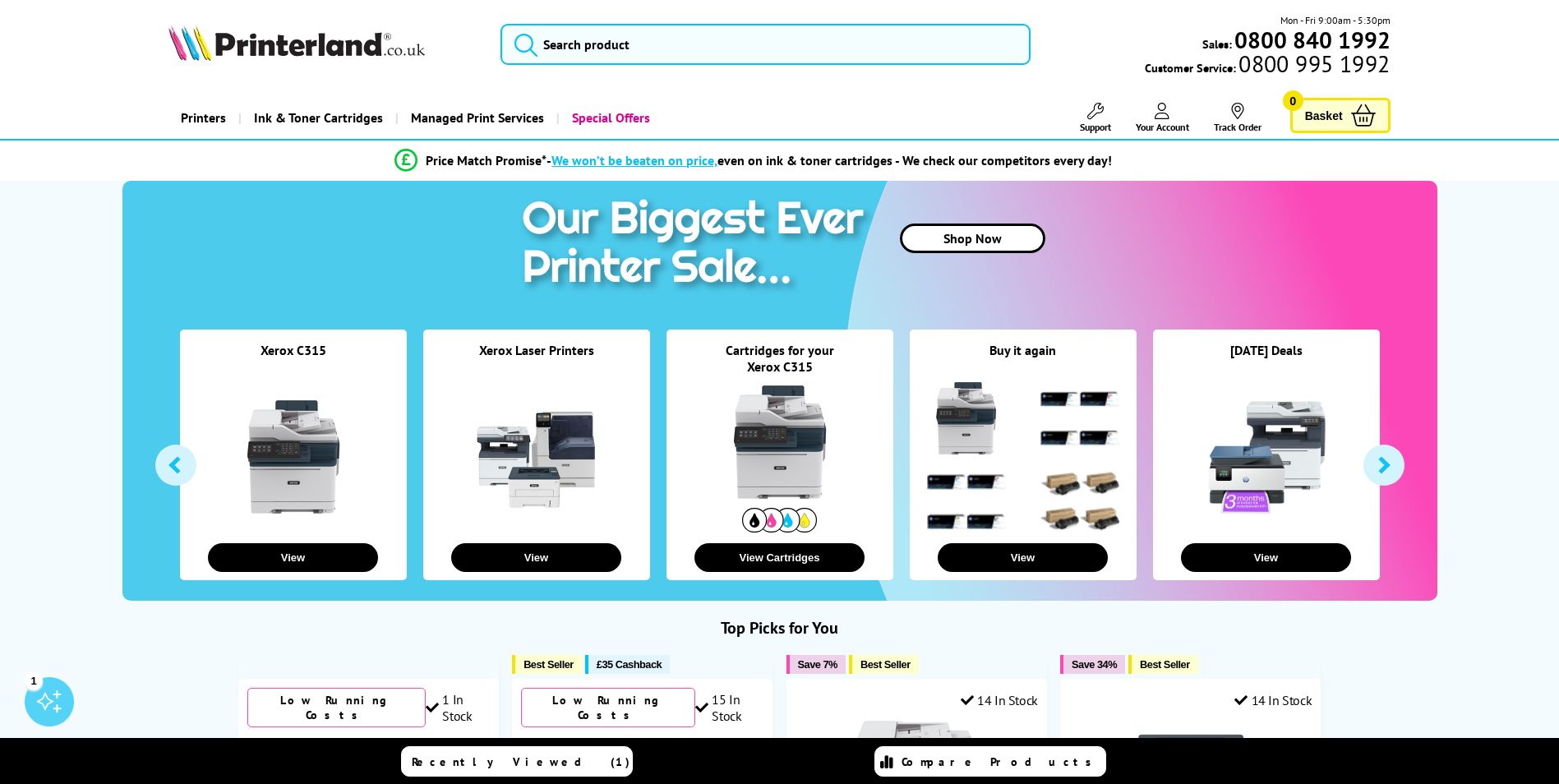
click at [1147, 122] on span "Your Account" at bounding box center [1163, 126] width 54 height 12
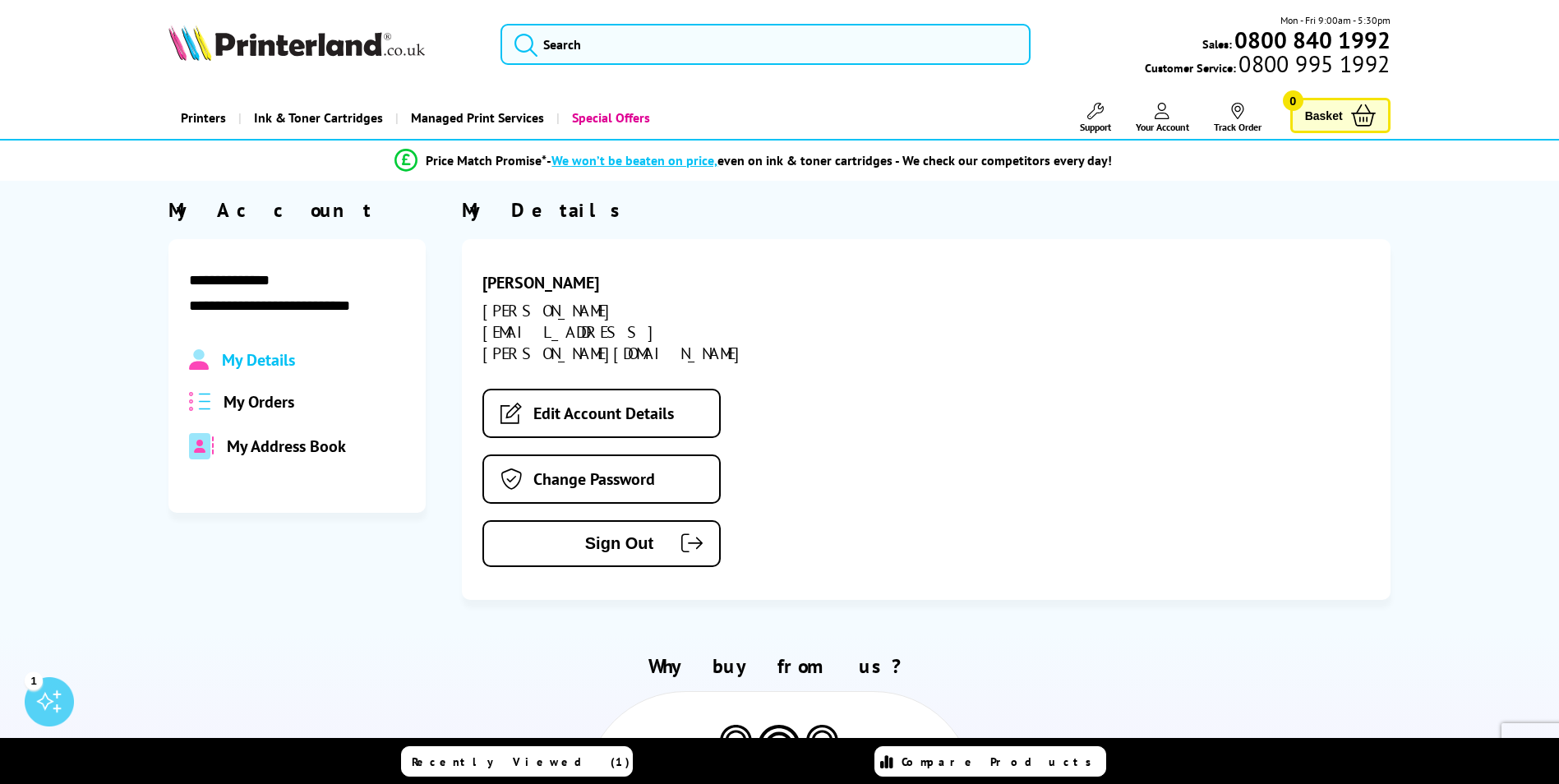
click at [279, 395] on span "My Orders" at bounding box center [259, 402] width 71 height 21
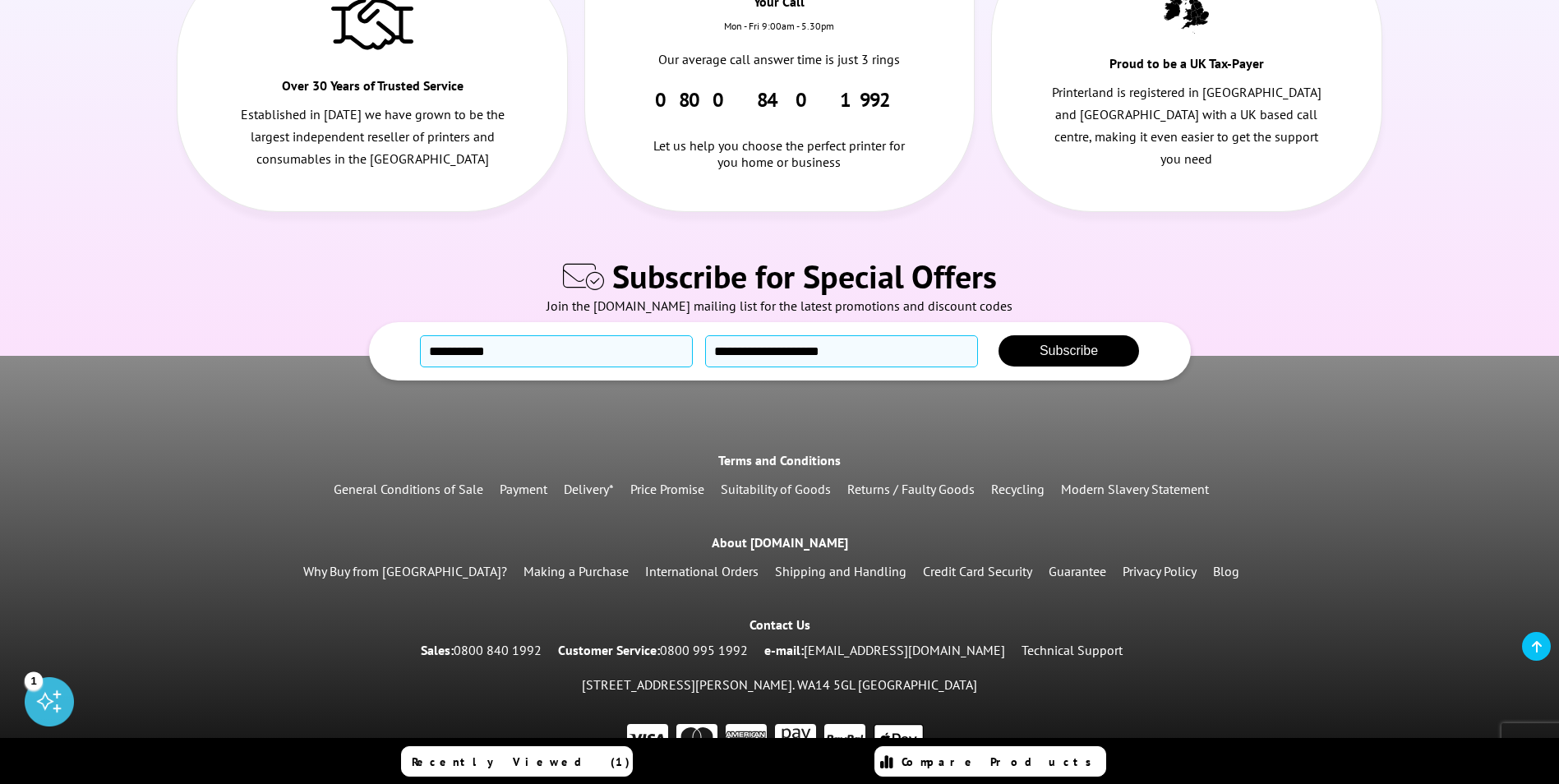
scroll to position [2082, 0]
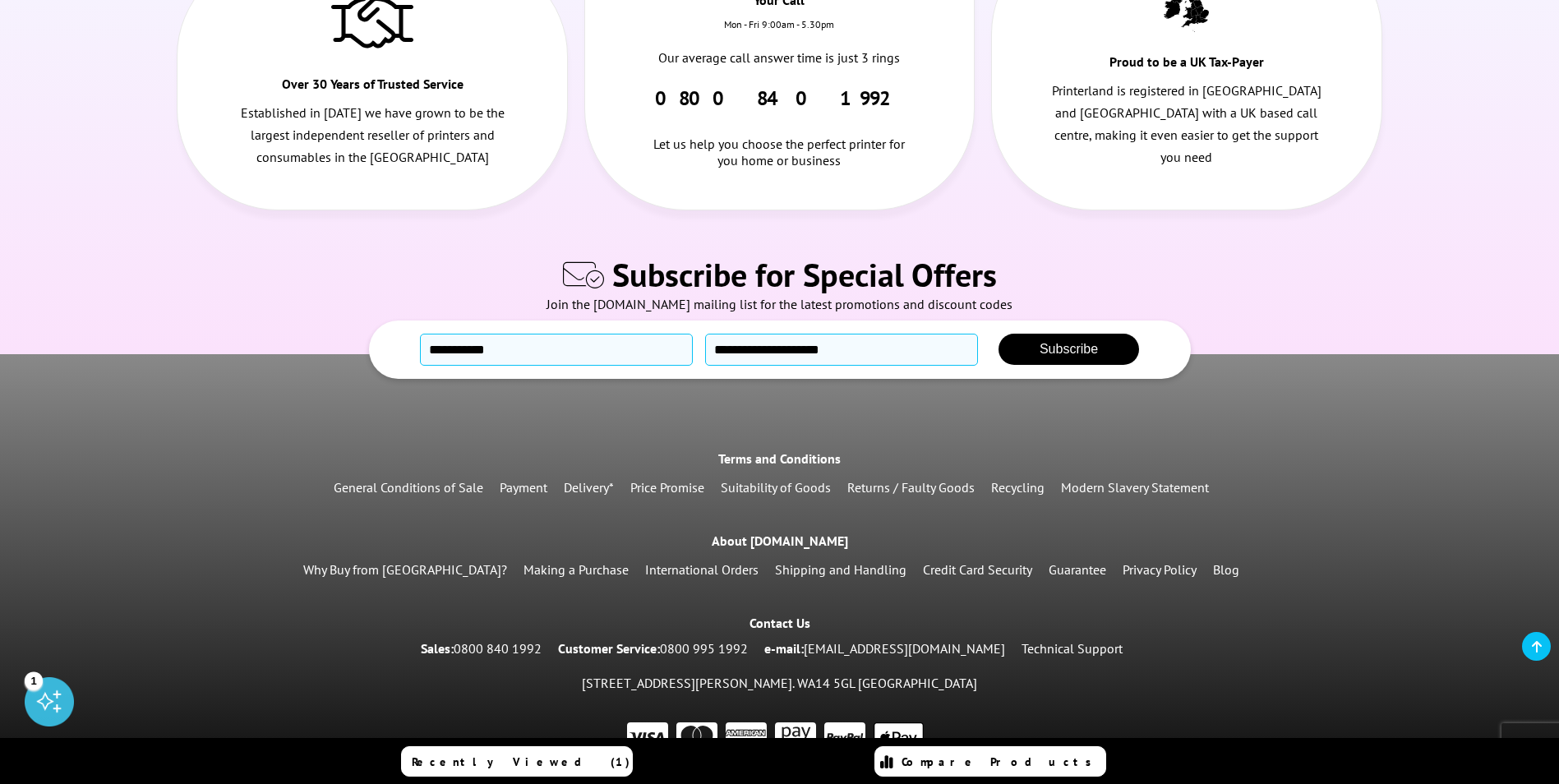
click at [1550, 644] on link at bounding box center [1536, 645] width 29 height 29
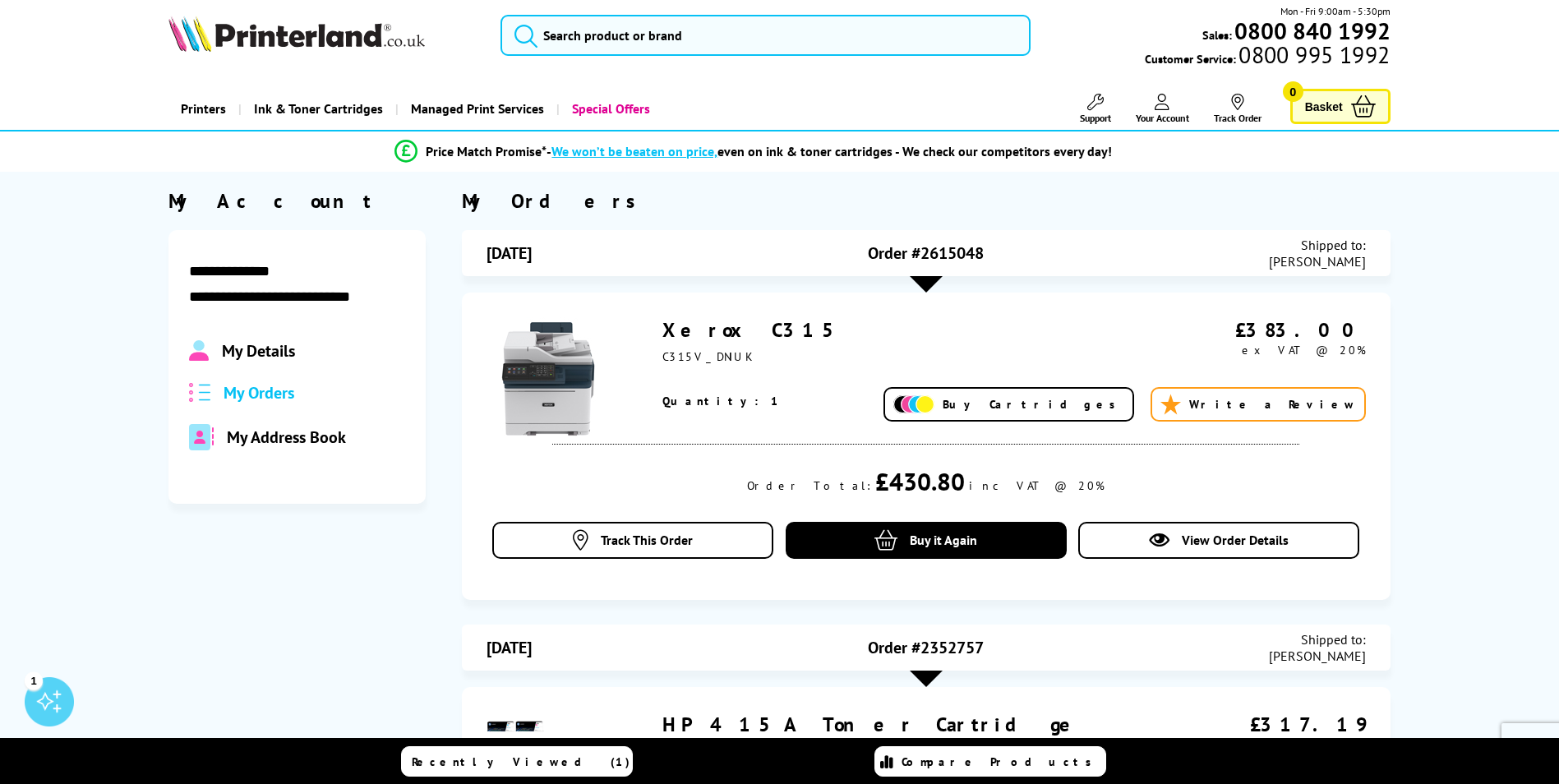
scroll to position [0, 0]
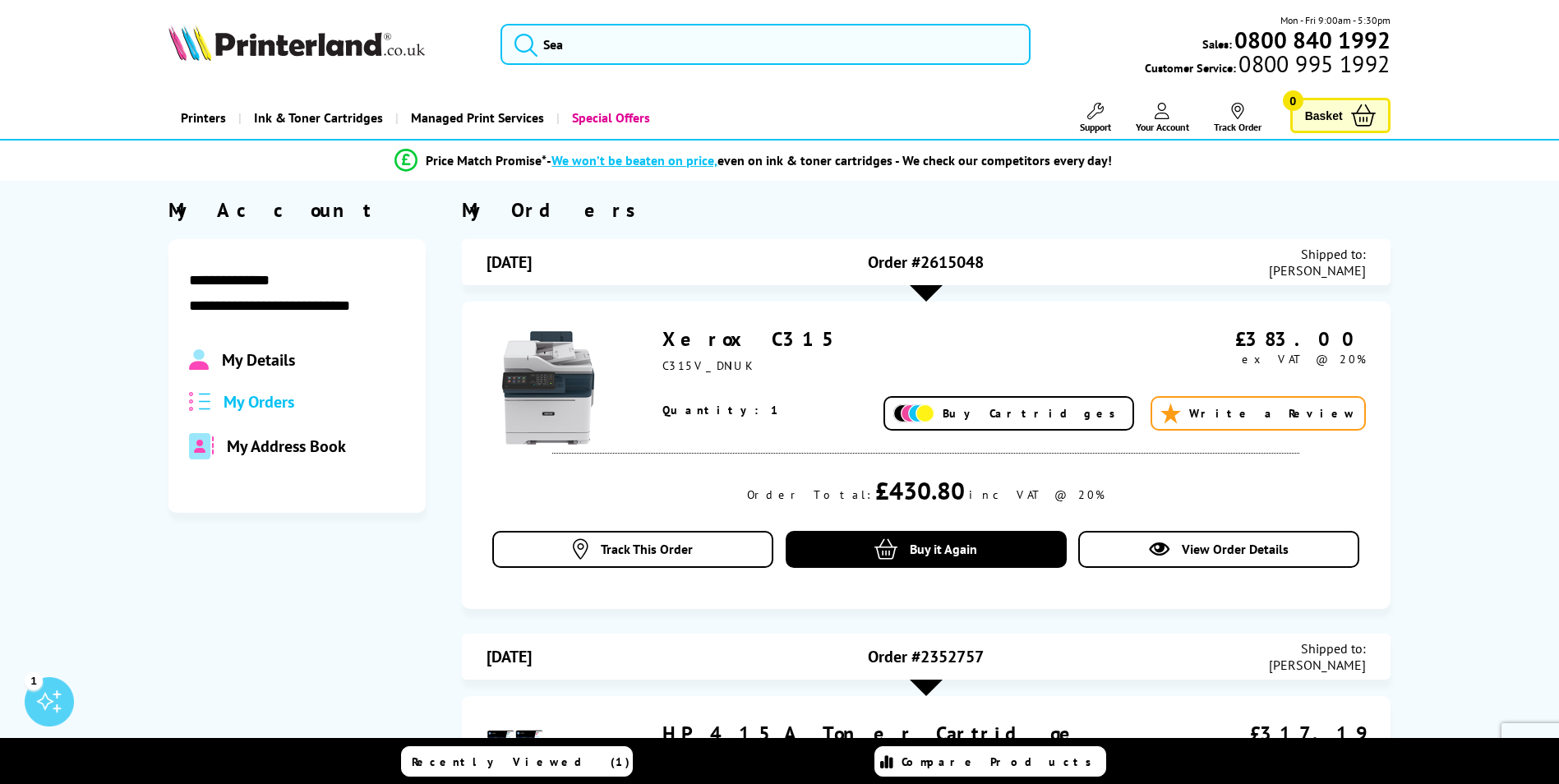
click at [1145, 125] on span "Your Account" at bounding box center [1163, 126] width 54 height 12
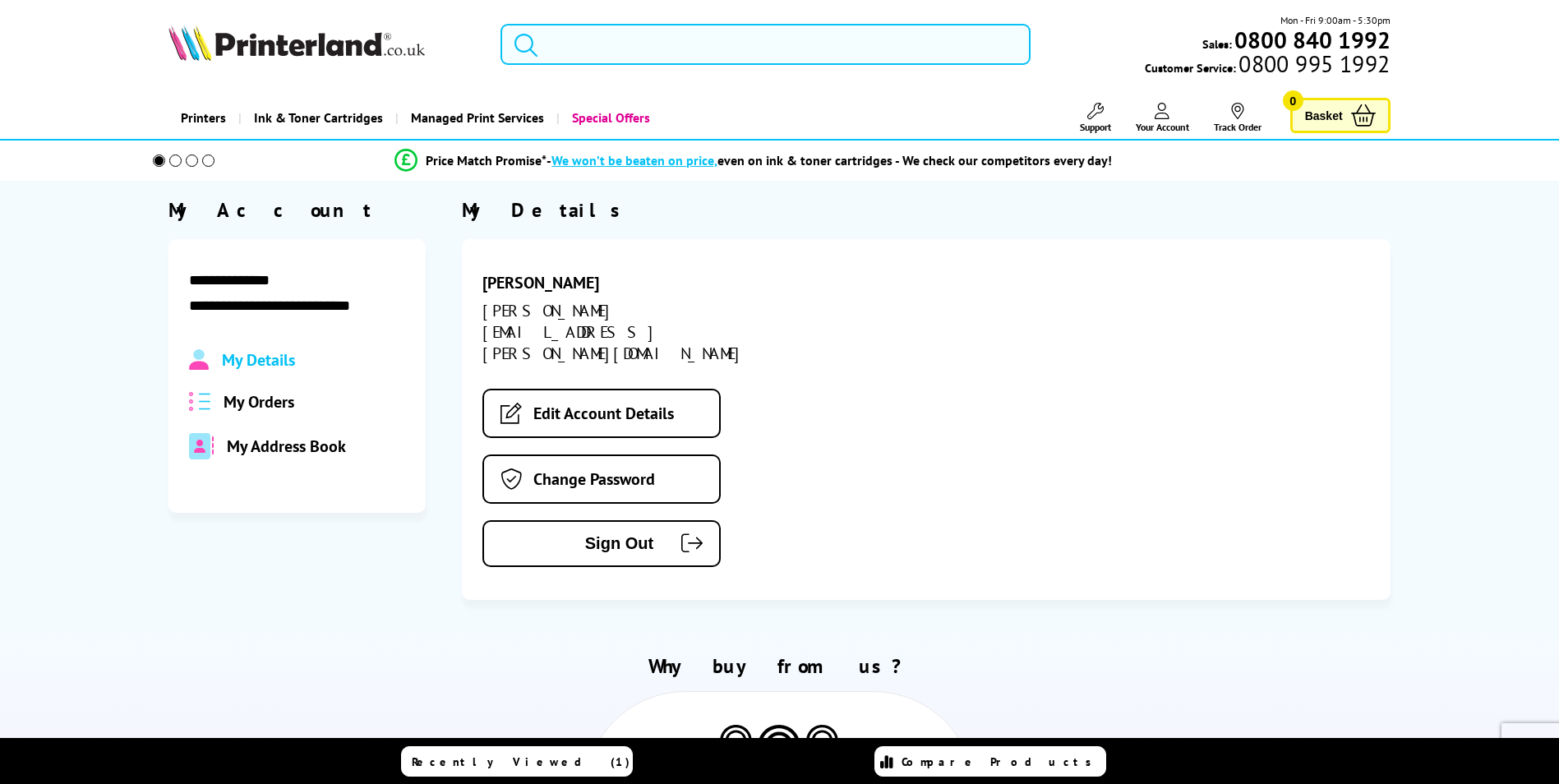
click at [1102, 120] on span "Support" at bounding box center [1096, 126] width 31 height 12
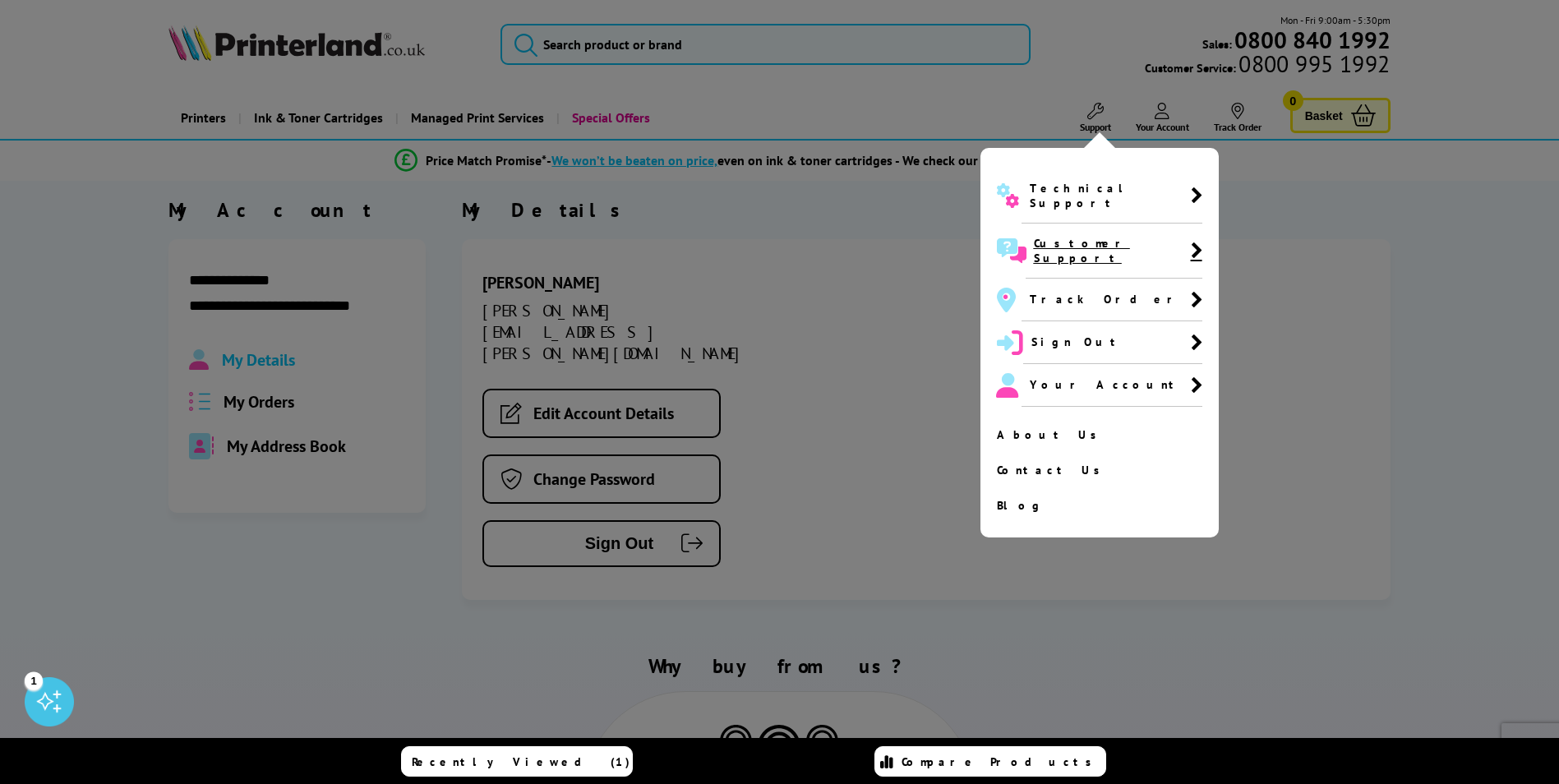
click at [1092, 236] on span "Customer Support" at bounding box center [1112, 251] width 157 height 30
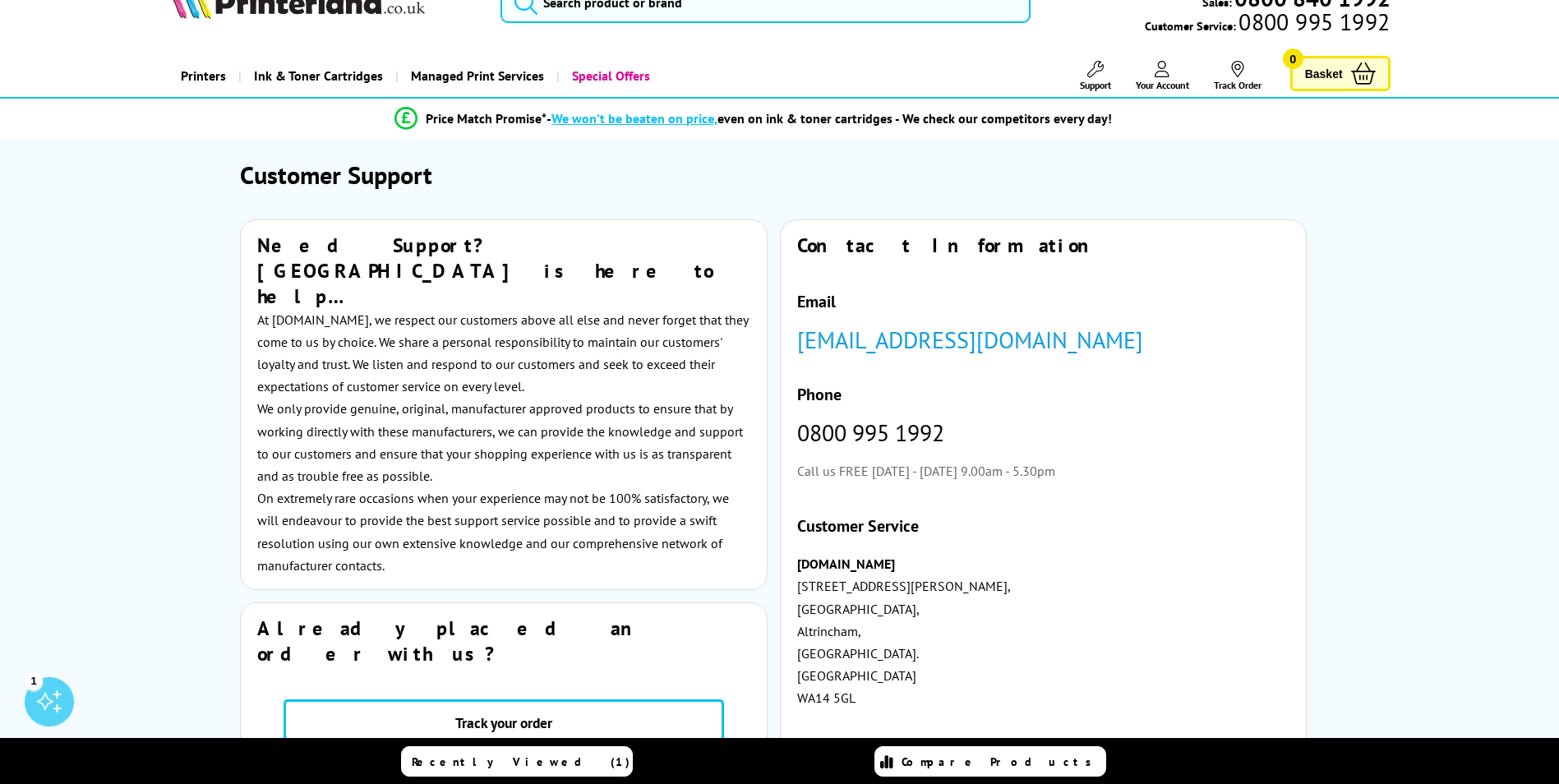
scroll to position [83, 0]
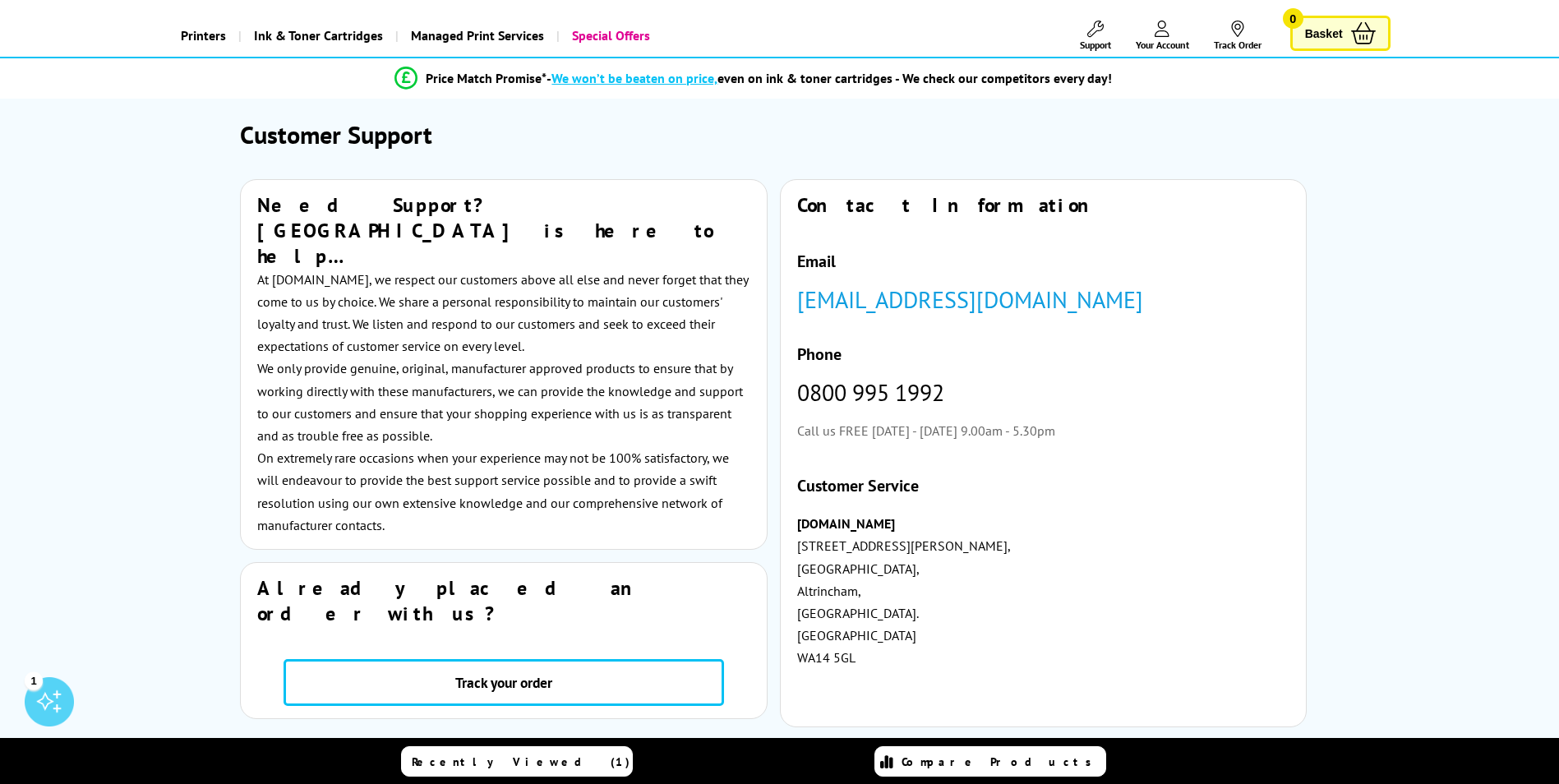
drag, startPoint x: 1155, startPoint y: 297, endPoint x: 800, endPoint y: 295, distance: 355.0
click at [800, 295] on p "customer.service@printerland.co.uk" at bounding box center [1043, 299] width 493 height 22
copy link "customer.service@printerland.co.uk"
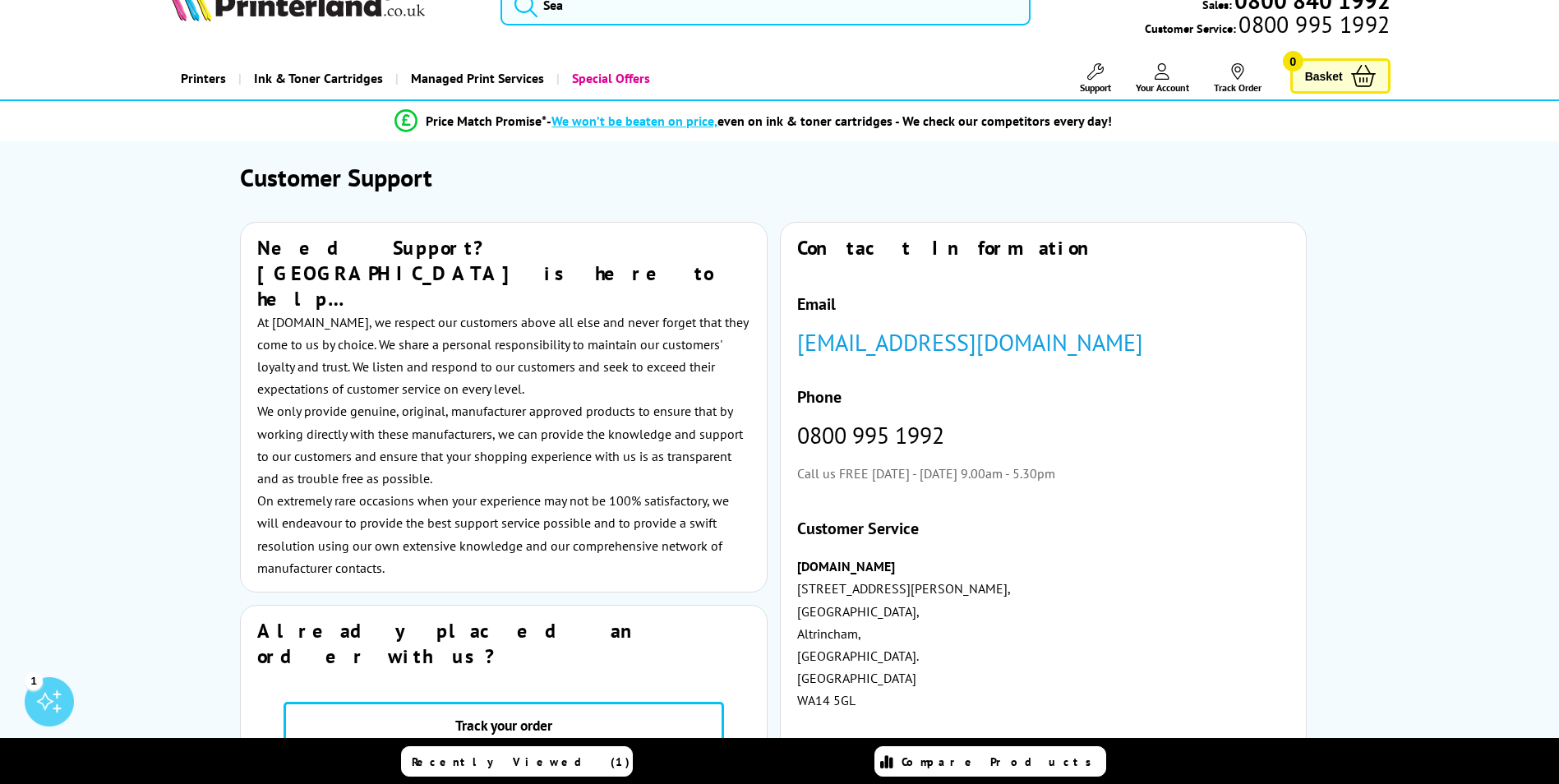
scroll to position [0, 0]
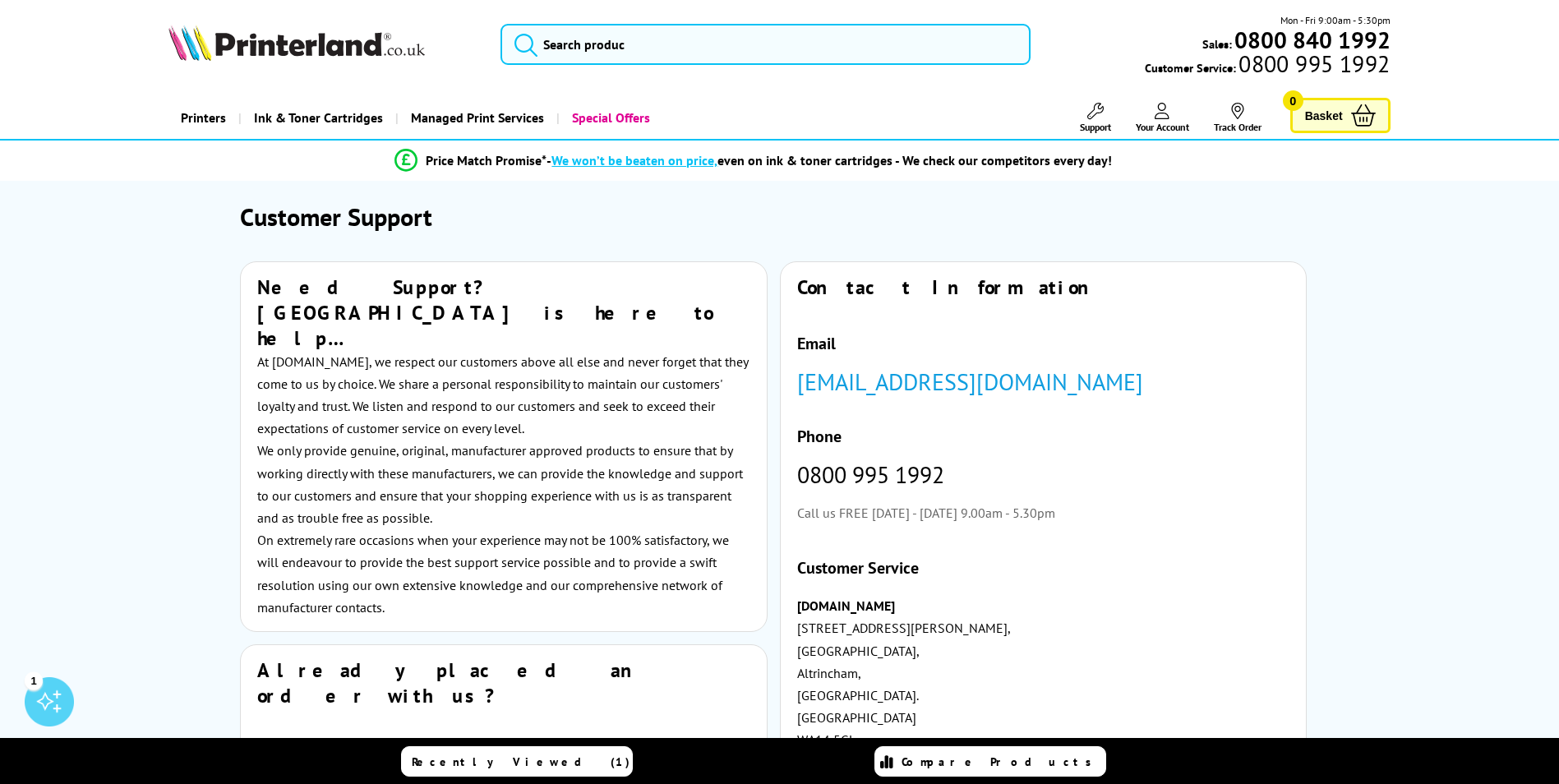
click at [1140, 127] on span "Your Account" at bounding box center [1163, 126] width 54 height 12
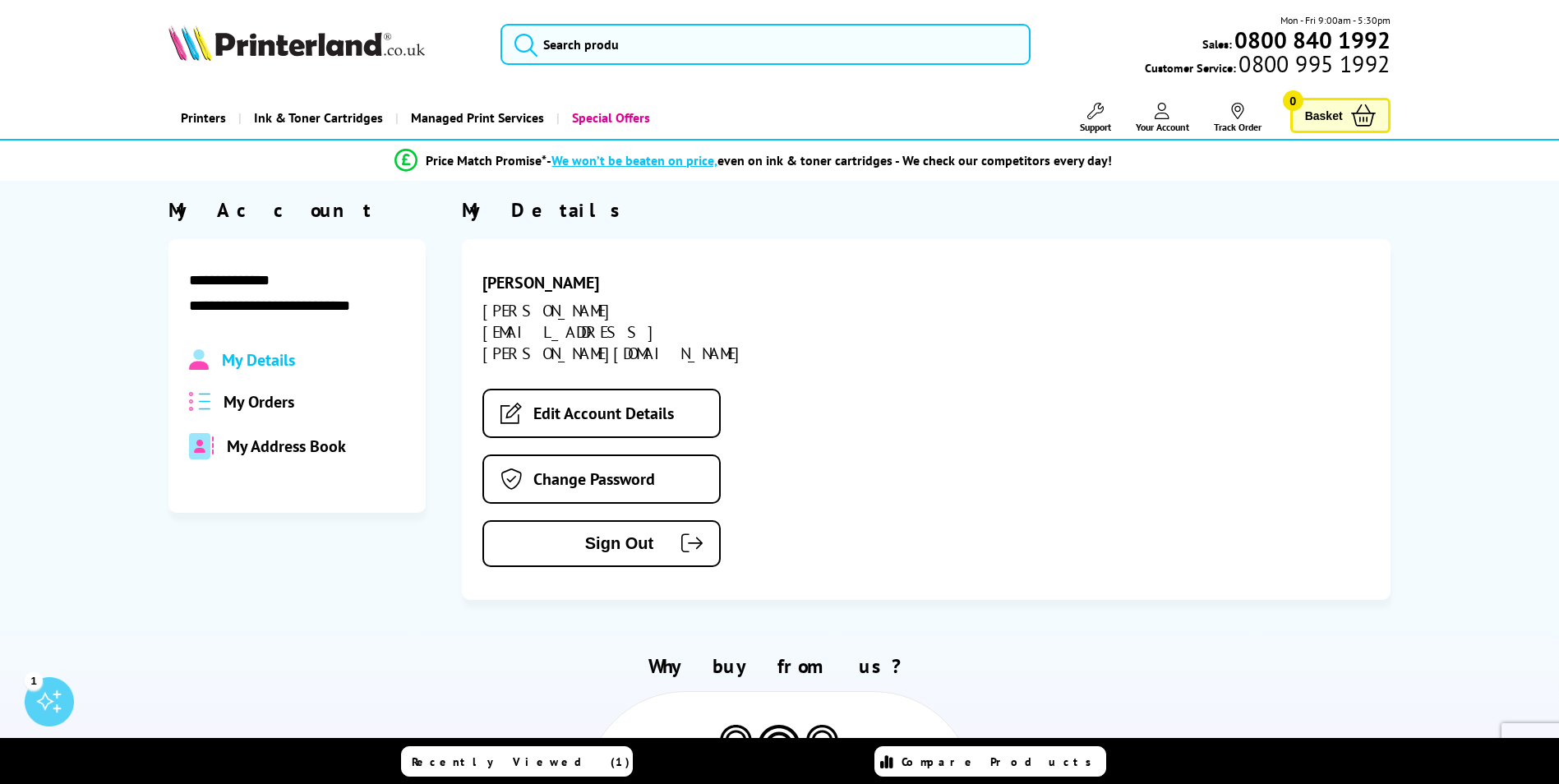
click at [266, 393] on span "My Orders" at bounding box center [259, 402] width 71 height 21
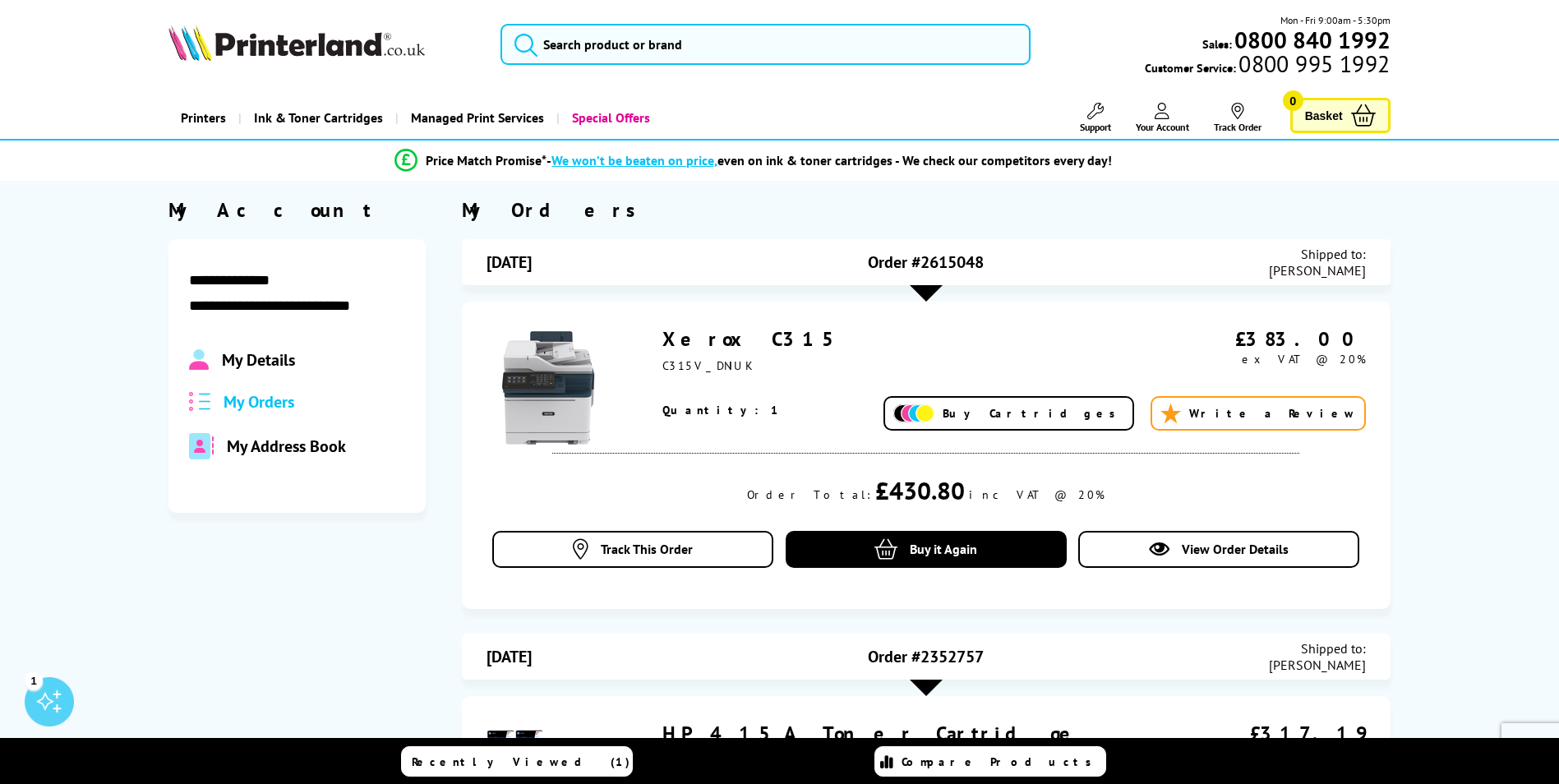
drag, startPoint x: 987, startPoint y: 257, endPoint x: 870, endPoint y: 262, distance: 117.1
click at [870, 262] on div "Order #2615048" at bounding box center [926, 262] width 292 height 33
copy span "Order #2615048"
click at [713, 340] on link "Xerox C315" at bounding box center [755, 338] width 185 height 26
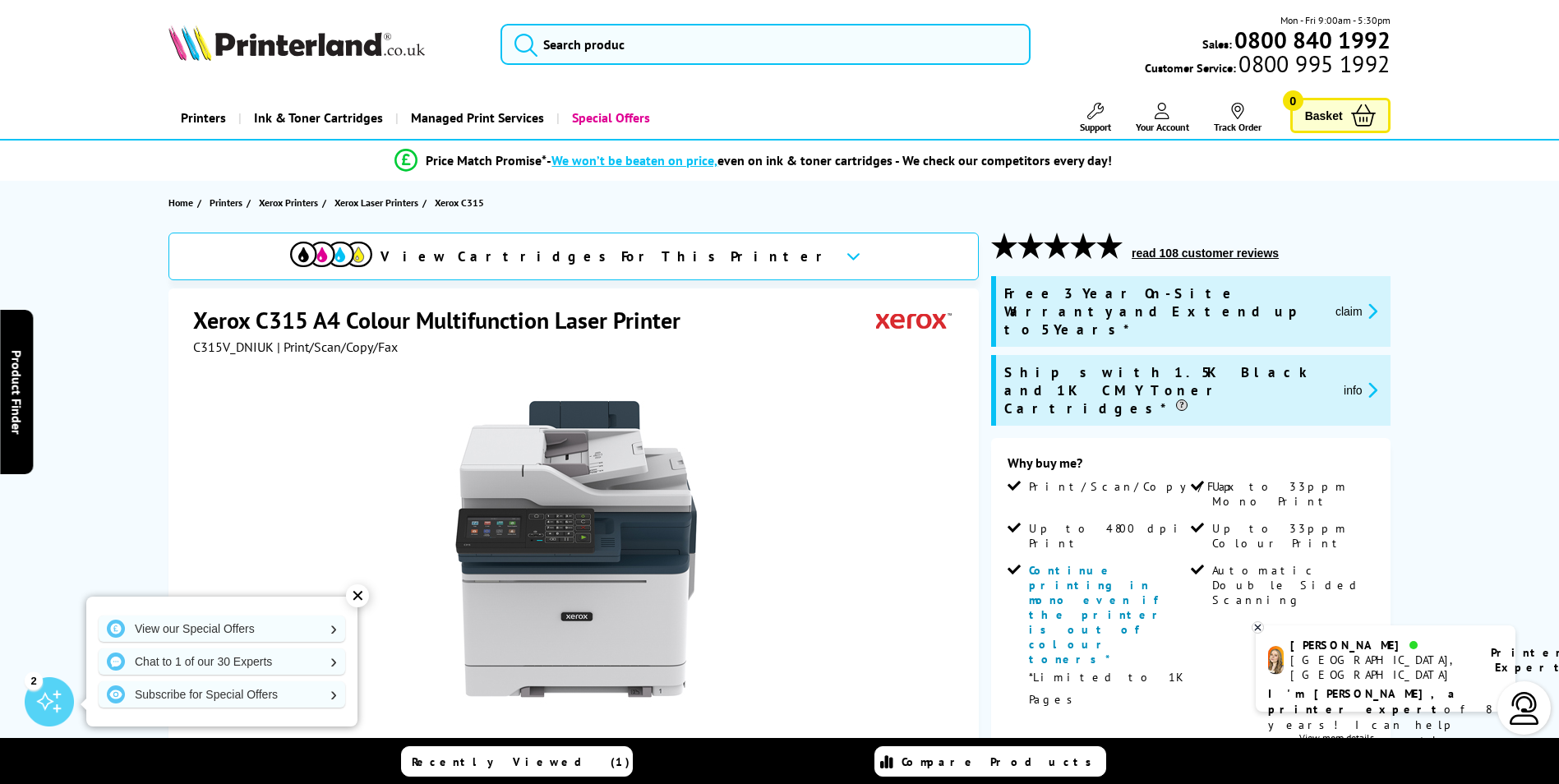
click at [1351, 303] on button "claim" at bounding box center [1356, 310] width 52 height 19
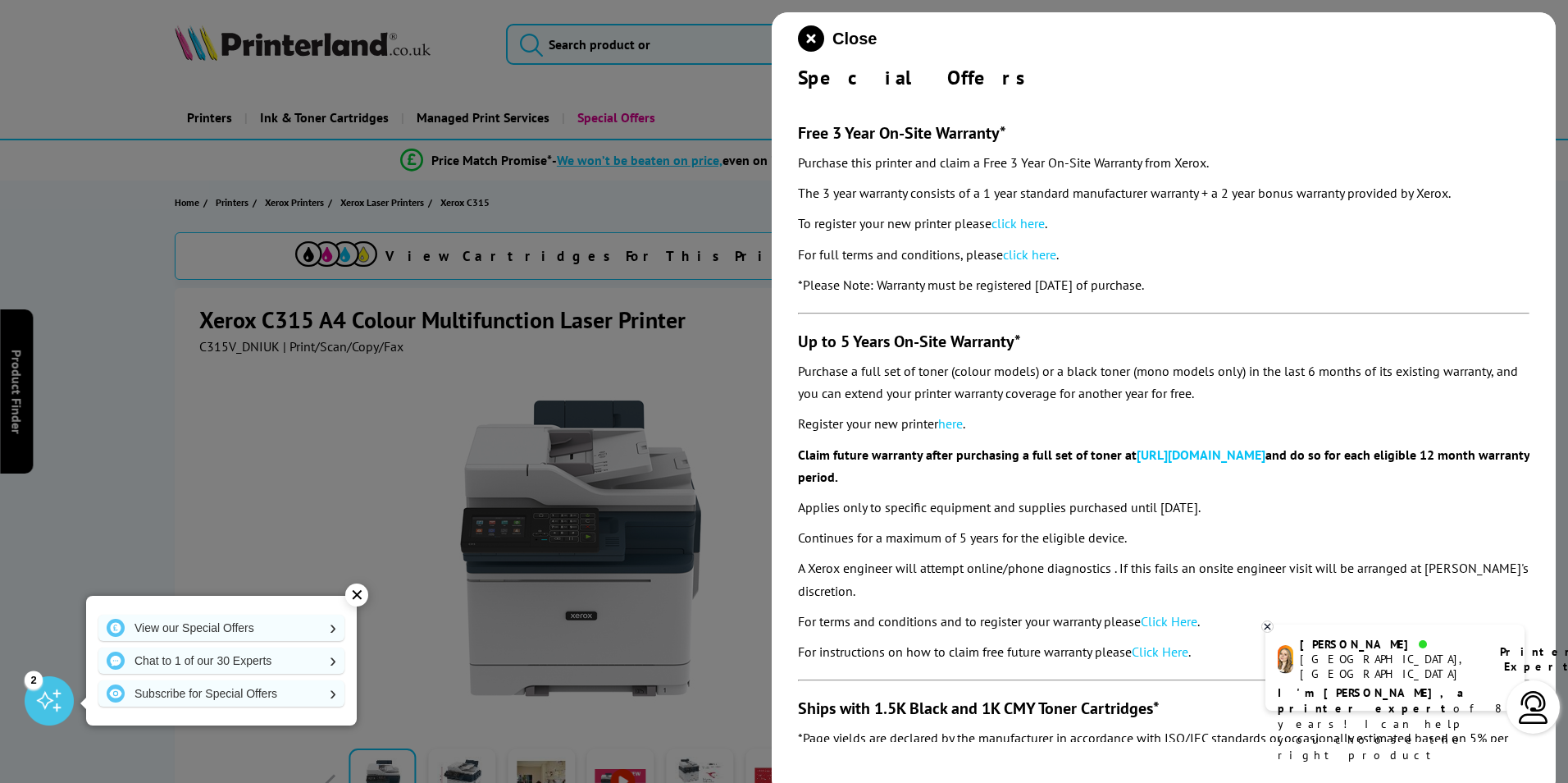
click at [145, 335] on div at bounding box center [784, 392] width 1568 height 783
click at [348, 589] on div "✕" at bounding box center [357, 595] width 23 height 23
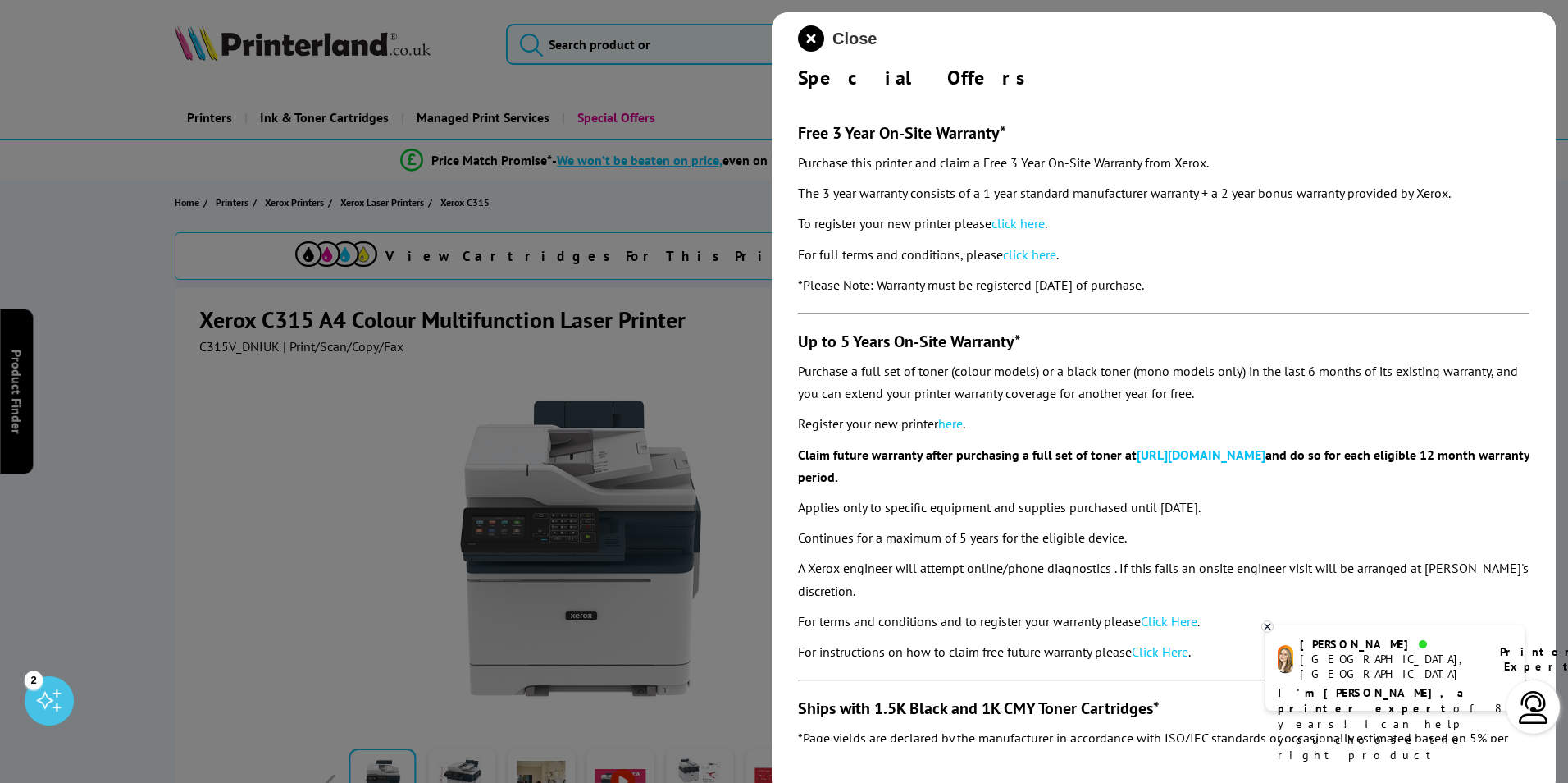
click at [845, 44] on span "Close" at bounding box center [854, 39] width 44 height 19
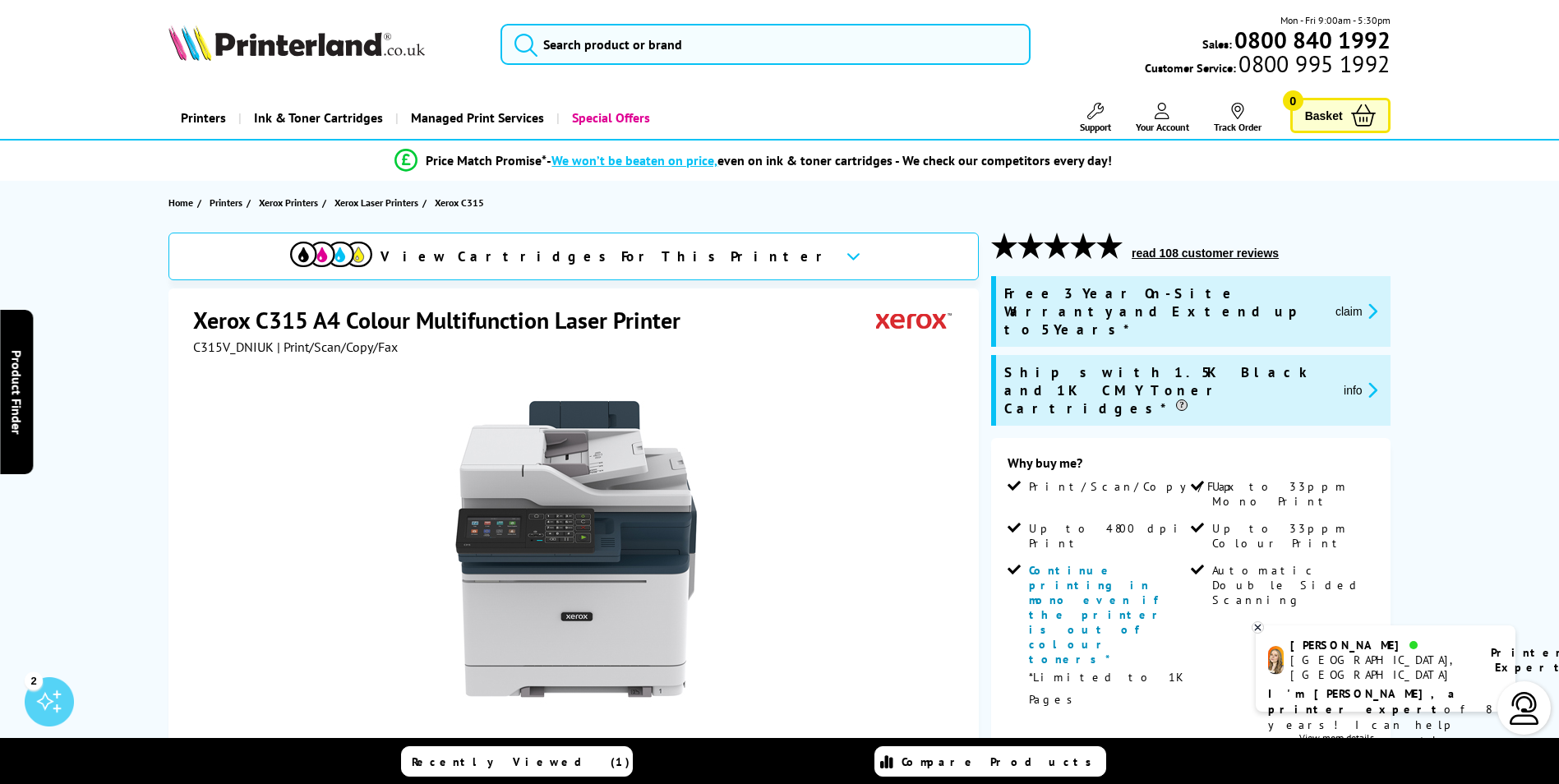
scroll to position [83, 0]
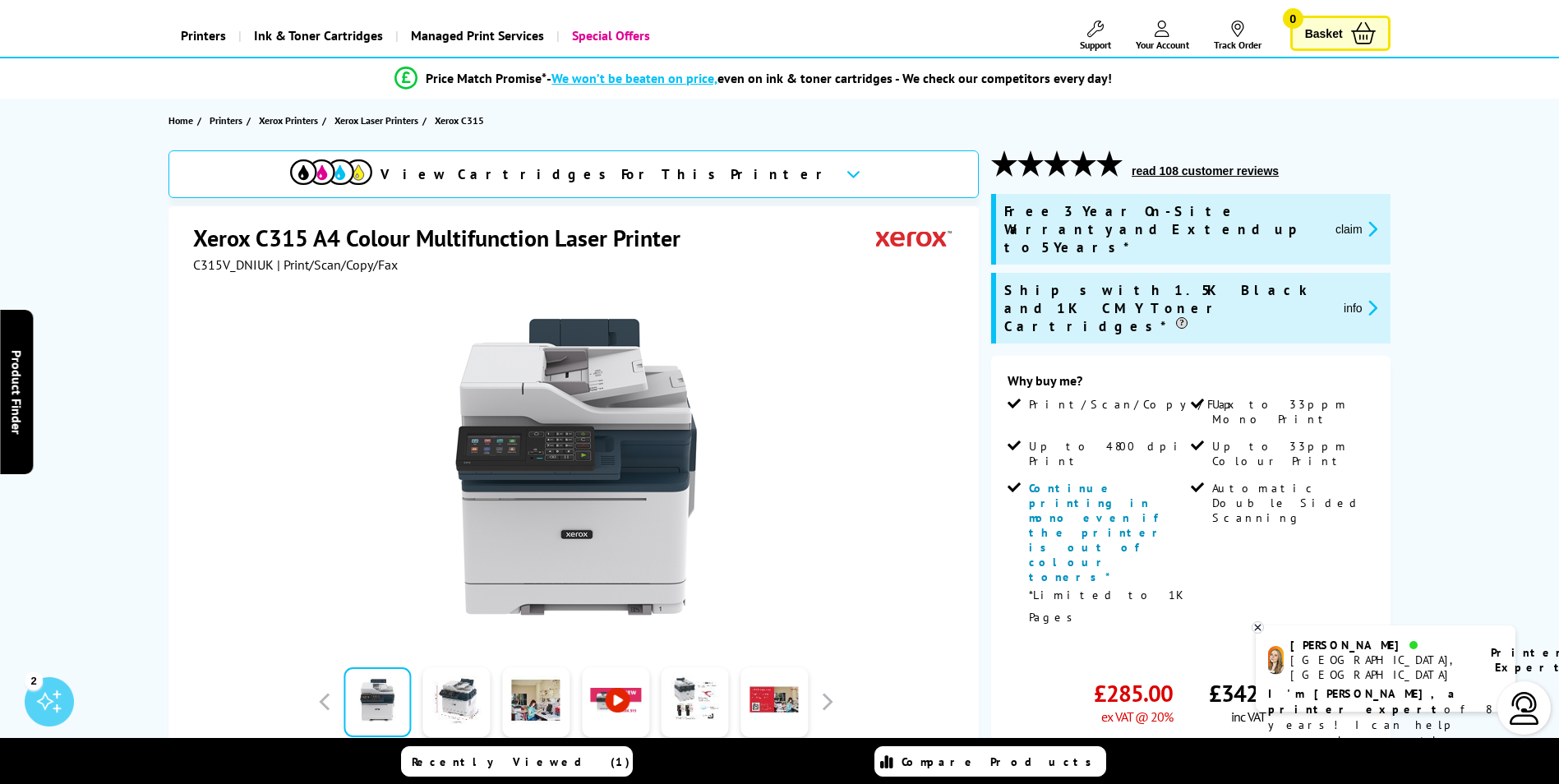
click at [1358, 649] on link "View more details" at bounding box center [1337, 654] width 75 height 12
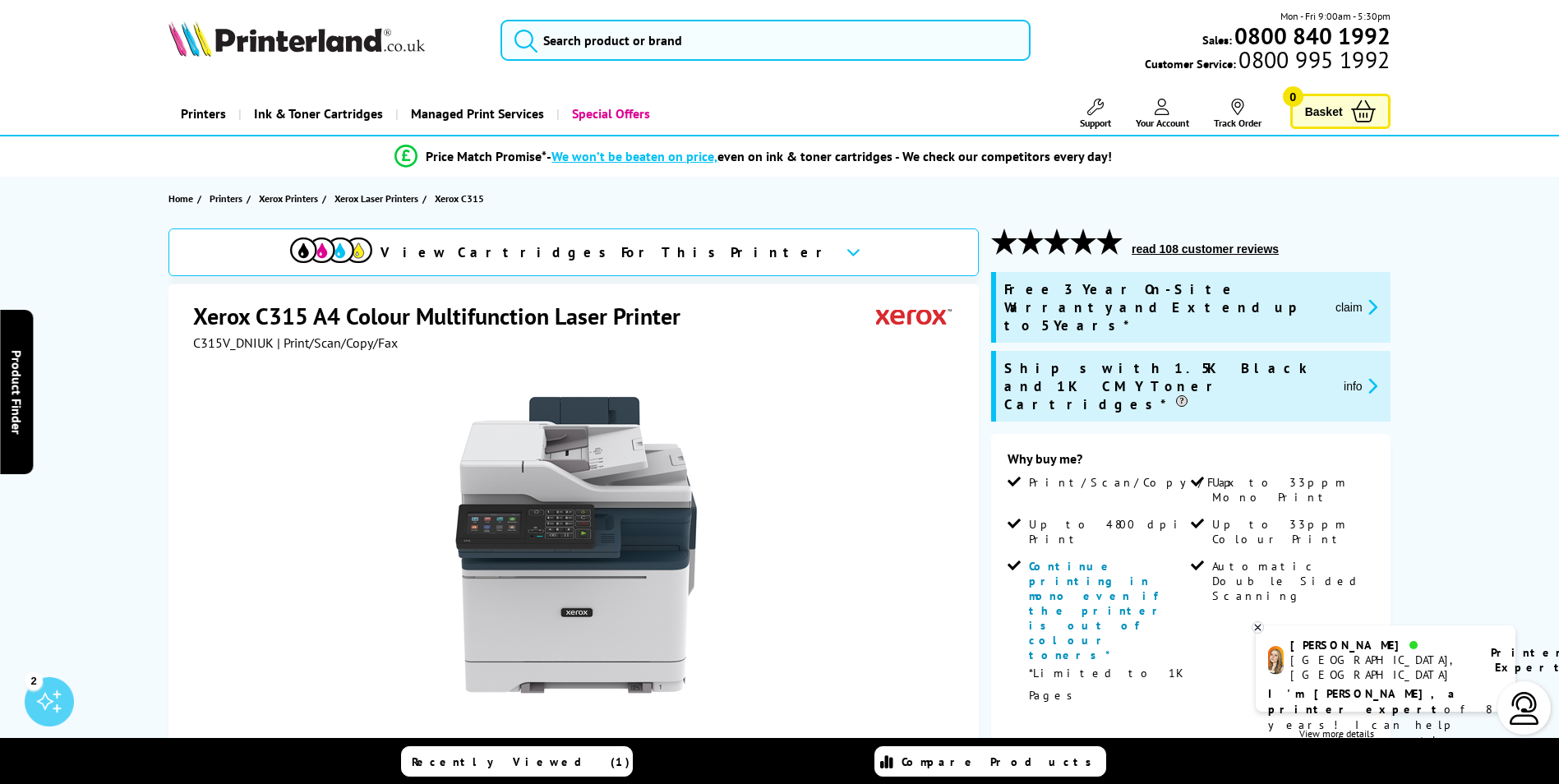
scroll to position [0, 0]
